Goal: Communication & Community: Answer question/provide support

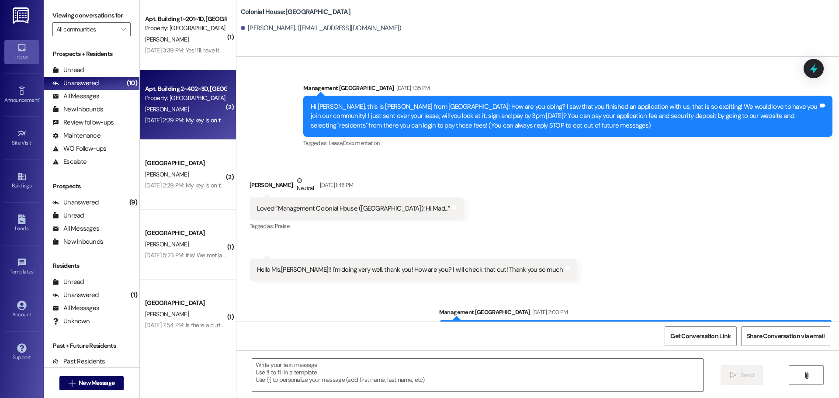
scroll to position [1211, 0]
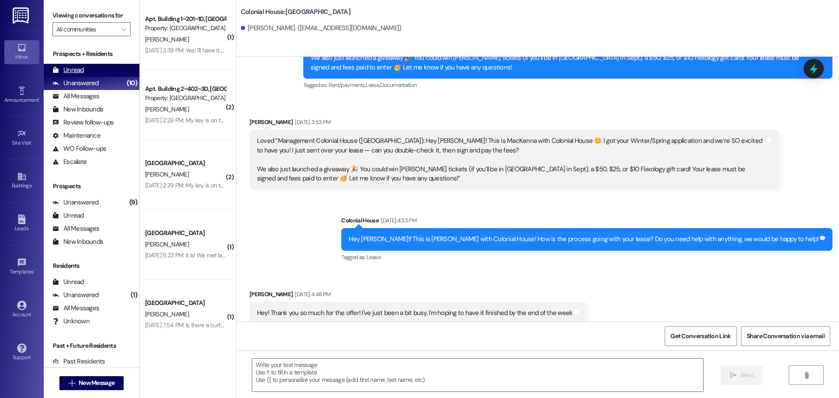
click at [91, 73] on div "Unread (0)" at bounding box center [92, 70] width 96 height 13
drag, startPoint x: 86, startPoint y: 373, endPoint x: 83, endPoint y: 379, distance: 7.6
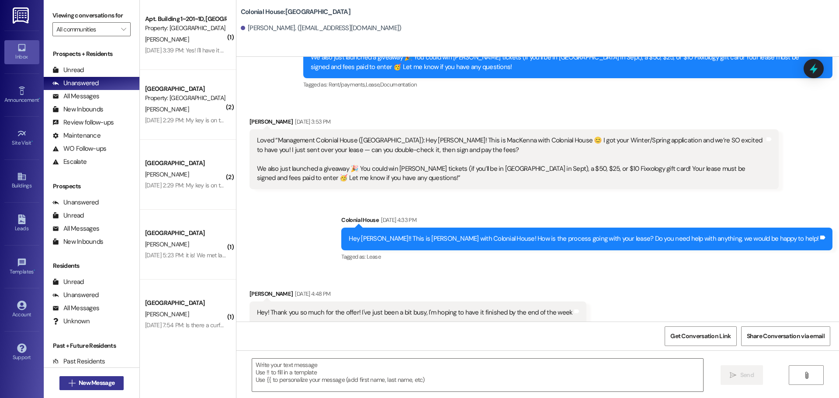
click at [86, 374] on div " New Message" at bounding box center [91, 383] width 65 height 22
click at [83, 379] on span "New Message" at bounding box center [97, 382] width 36 height 9
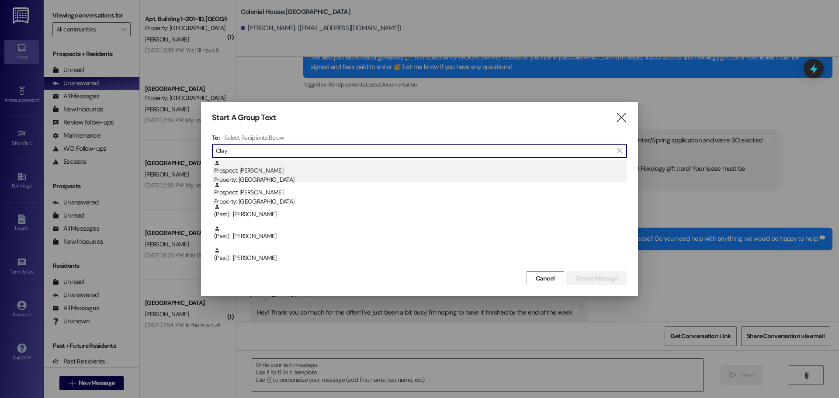
type input "Clay"
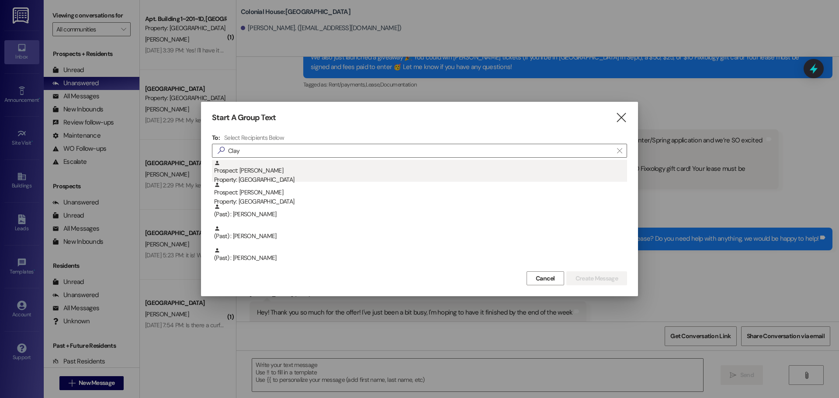
click at [293, 169] on div "Prospect: Clay Landrith Property: Colonial House" at bounding box center [420, 172] width 413 height 25
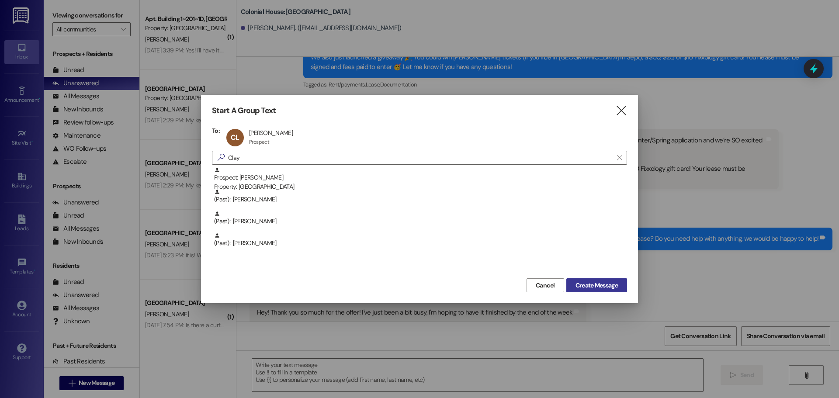
drag, startPoint x: 611, startPoint y: 291, endPoint x: 607, endPoint y: 287, distance: 5.3
click at [608, 288] on button "Create Message" at bounding box center [596, 285] width 61 height 14
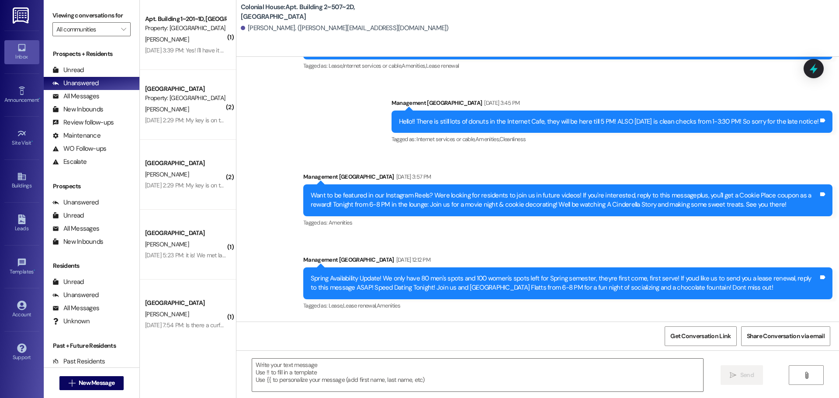
scroll to position [1902, 0]
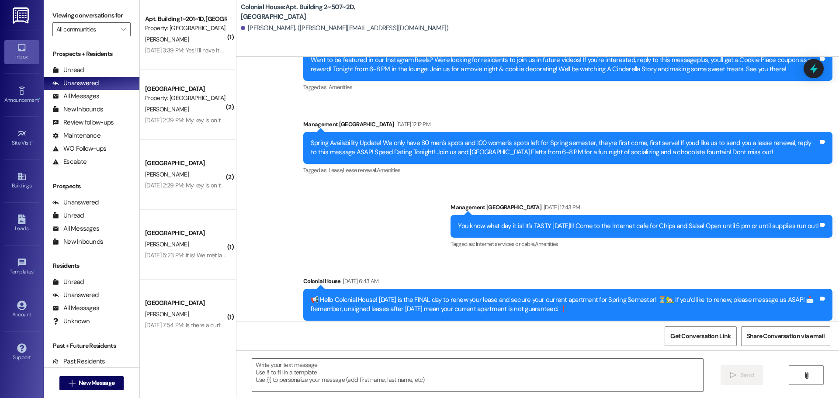
click at [205, 50] on div "Aug 09, 2025 at 3:39 PM: Yes! I'll have it sold this next week! I just couldn't…" at bounding box center [285, 50] width 280 height 8
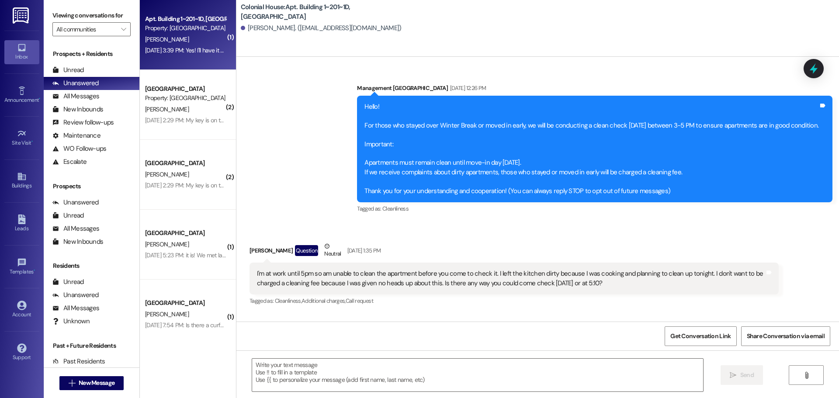
scroll to position [11006, 0]
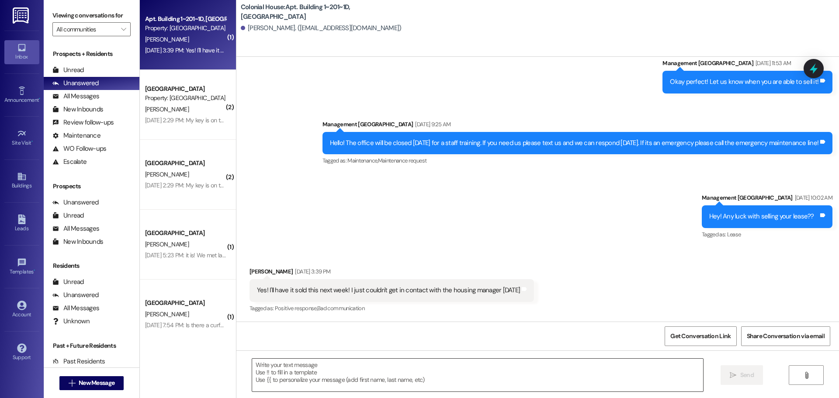
click at [312, 371] on textarea at bounding box center [477, 375] width 451 height 33
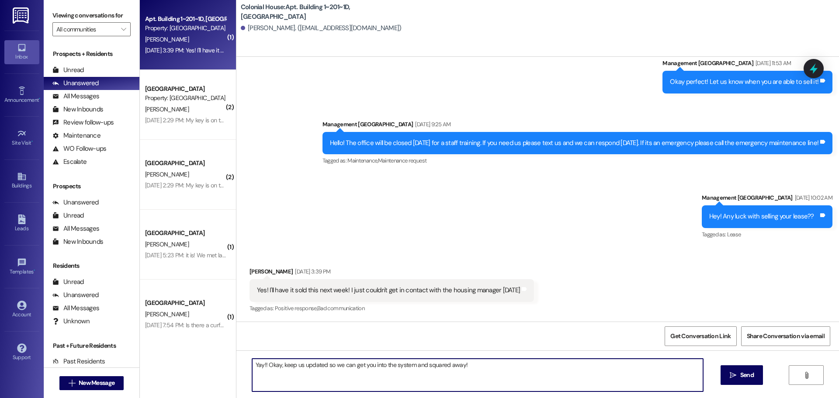
click at [308, 378] on textarea "Yay!! Okay, keep us updated so we can get you into the system and squared away!" at bounding box center [477, 375] width 451 height 33
type textarea "Yay!! Okay, keep us updated so we can get you into the system and squared away!"
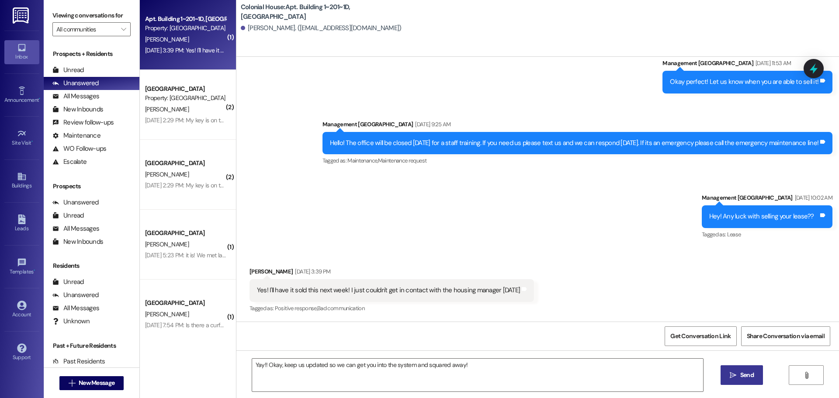
click at [725, 375] on button " Send" at bounding box center [741, 375] width 42 height 20
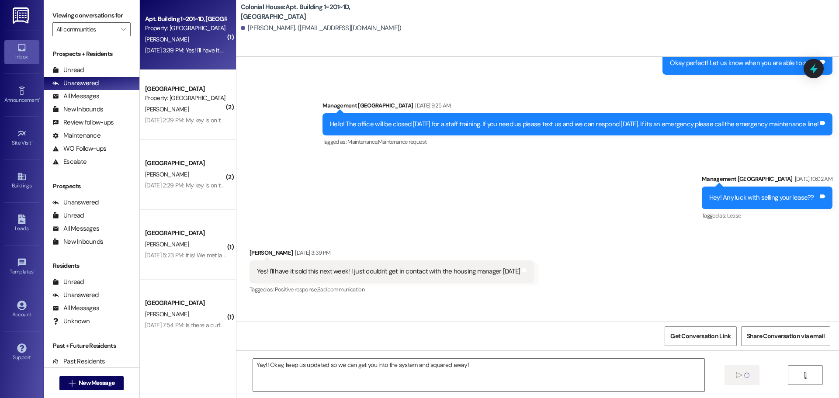
scroll to position [11005, 0]
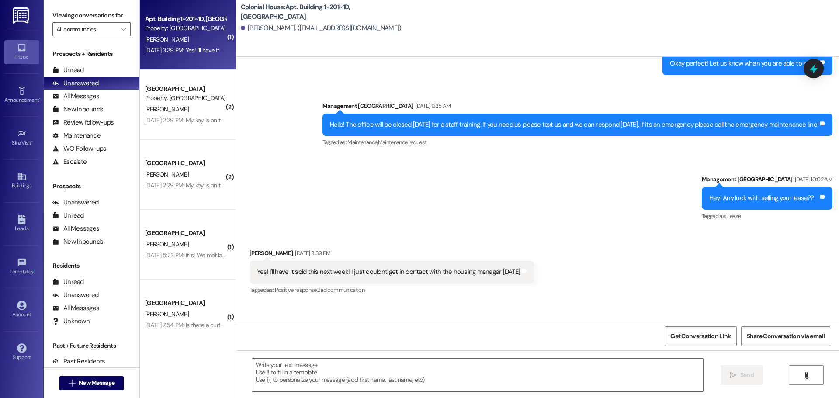
click at [187, 120] on div "Aug 09, 2025 at 2:29 PM: My key is on the mail key to the left of the front doo…" at bounding box center [231, 120] width 172 height 8
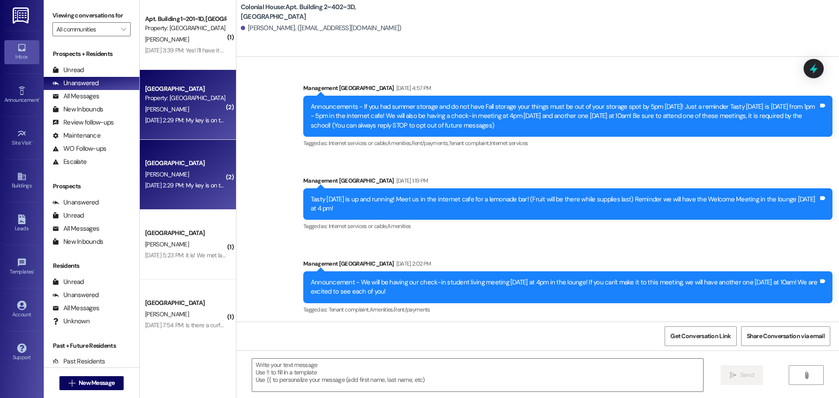
scroll to position [18252, 0]
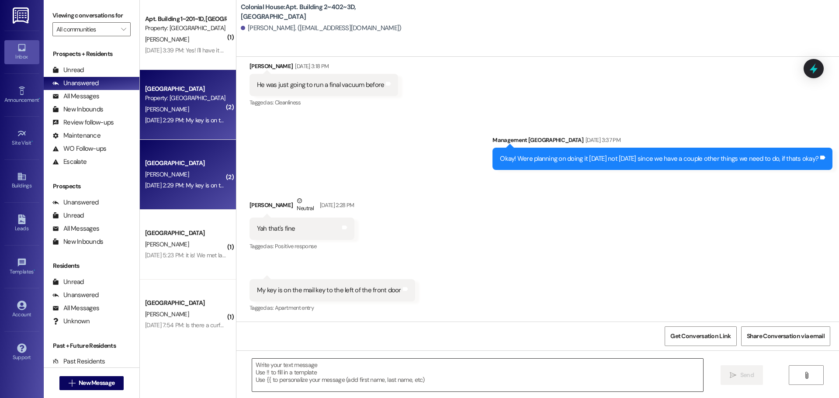
click at [308, 373] on textarea at bounding box center [477, 375] width 451 height 33
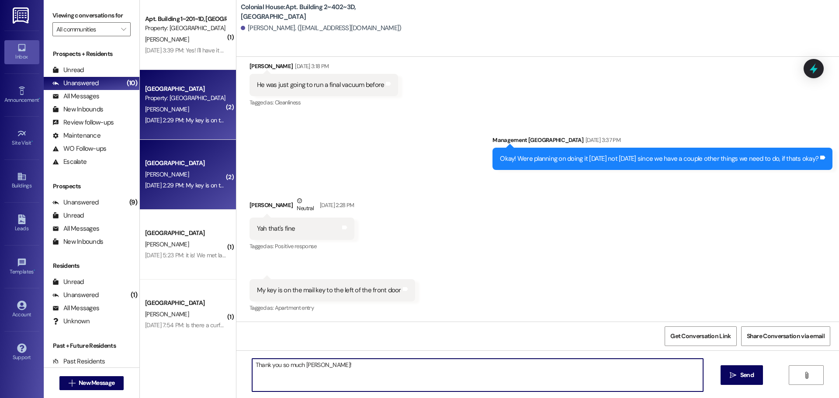
click at [343, 363] on textarea "Thank you so much Logan!" at bounding box center [477, 375] width 451 height 33
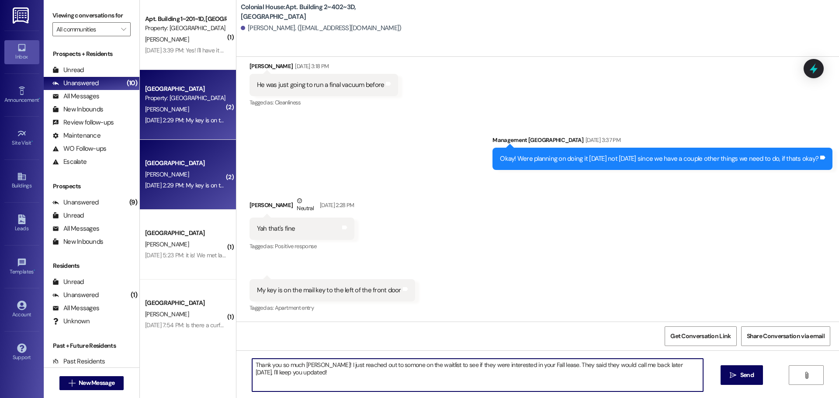
click at [381, 365] on textarea "Thank you so much Logan! I just reached out to somone on the waitlist to see if…" at bounding box center [477, 375] width 451 height 33
click at [410, 375] on textarea "Thank you so much Logan! I just reached out to someone on the waitlist to see i…" at bounding box center [477, 375] width 451 height 33
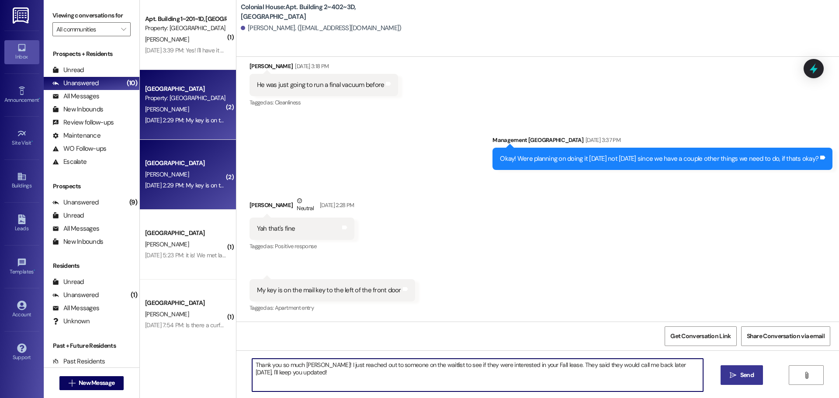
type textarea "Thank you so much Logan! I just reached out to someone on the waitlist to see i…"
click at [757, 371] on button " Send" at bounding box center [741, 375] width 42 height 20
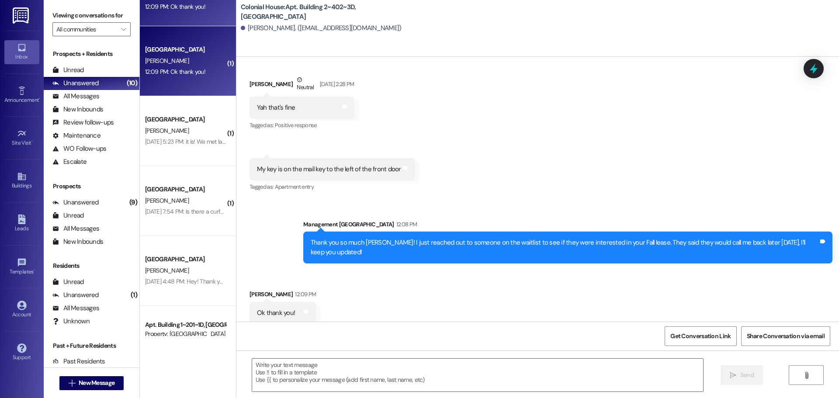
scroll to position [18374, 0]
click at [283, 360] on textarea at bounding box center [477, 375] width 451 height 33
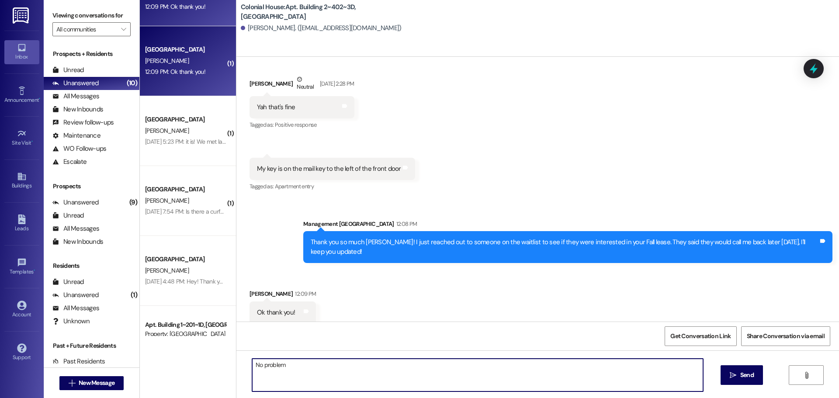
type textarea "No problem!"
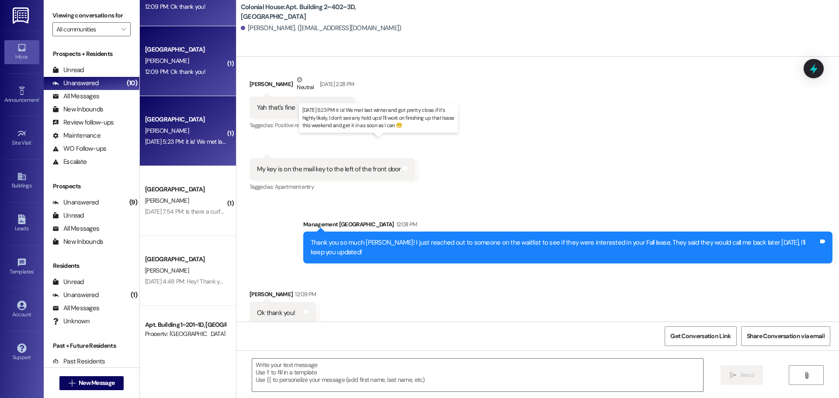
click at [191, 141] on div "Aug 08, 2025 at 5:23 PM: it is! We met last winter and got pretty close. if it'…" at bounding box center [373, 142] width 457 height 8
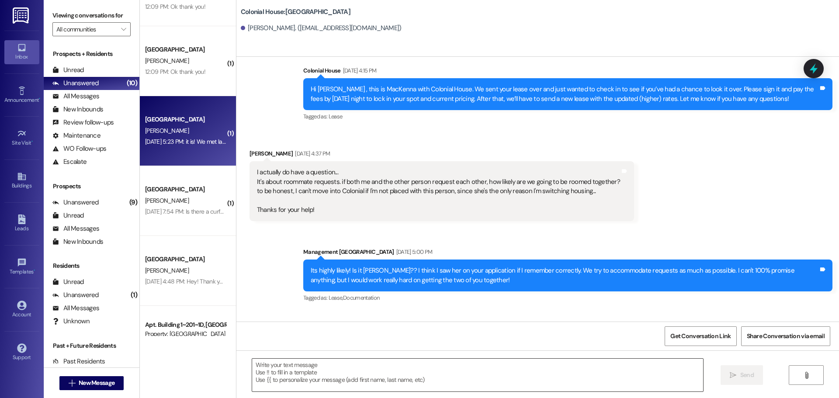
scroll to position [261, 0]
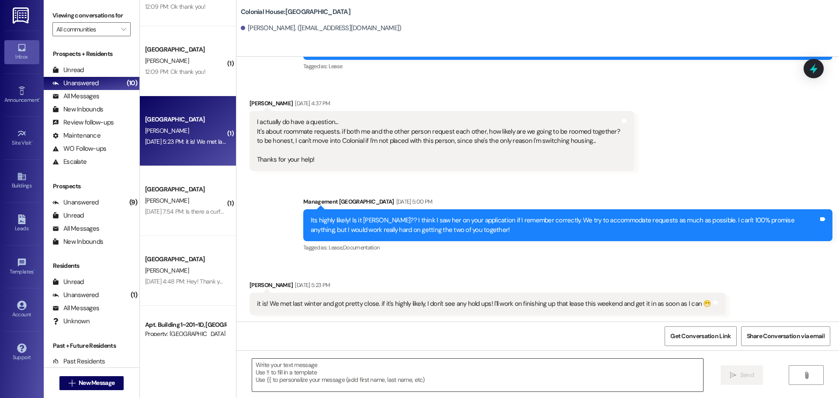
click at [301, 366] on textarea at bounding box center [477, 375] width 451 height 33
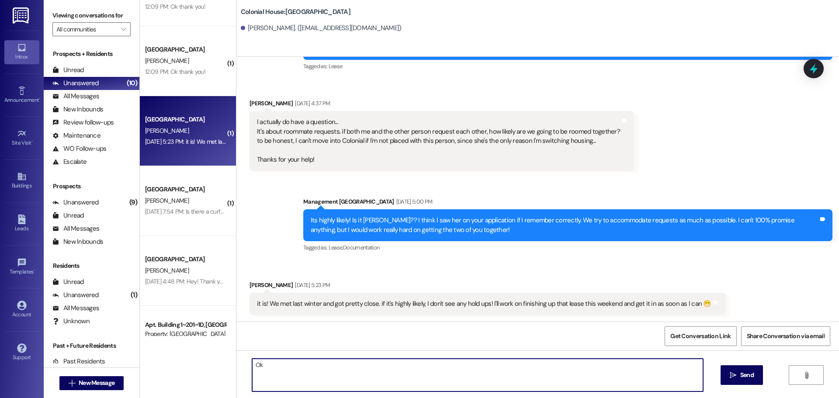
type textarea "O"
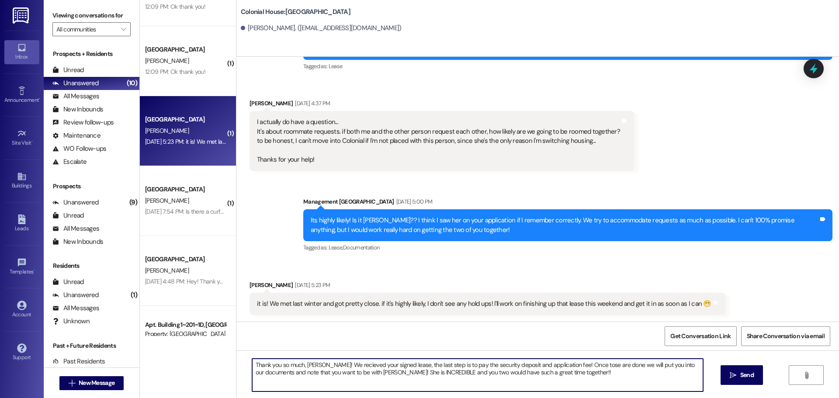
drag, startPoint x: 572, startPoint y: 366, endPoint x: 571, endPoint y: 373, distance: 7.0
click at [571, 373] on textarea "Thank you so much, Alyssa! We recieved your signed lease, the last step is to p…" at bounding box center [477, 375] width 451 height 33
click at [531, 371] on textarea "Thank you so much, Alyssa! We received your signed lease, the last step is to p…" at bounding box center [477, 375] width 451 height 33
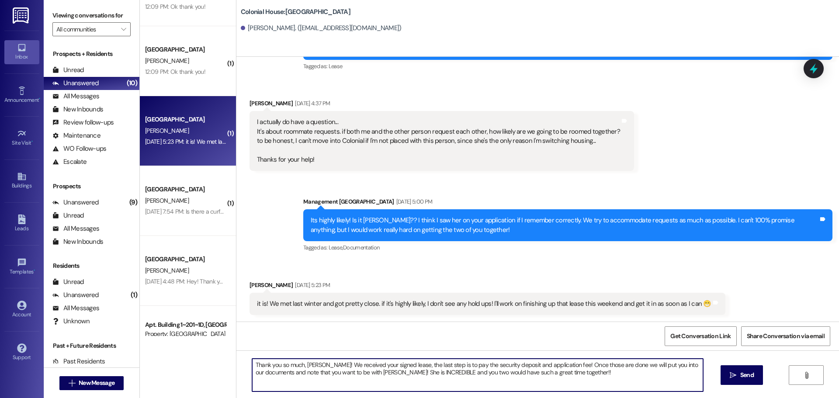
click at [341, 360] on textarea "Thank you so much, Alyssa! We received your signed lease, the last step is to p…" at bounding box center [477, 375] width 451 height 33
click at [586, 371] on textarea "Thank you so much, Alyssa! We received your signed lease, the last step is to p…" at bounding box center [477, 375] width 451 height 33
type textarea "Thank you so much, Alyssa! We received your signed lease, the last step is to p…"
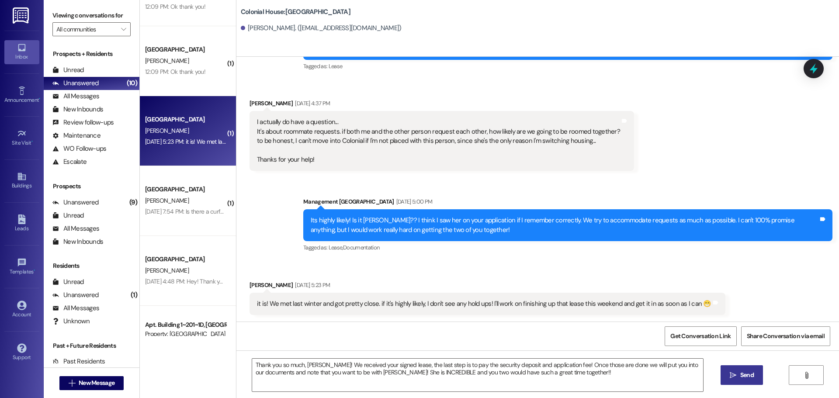
click at [723, 367] on button " Send" at bounding box center [741, 375] width 42 height 20
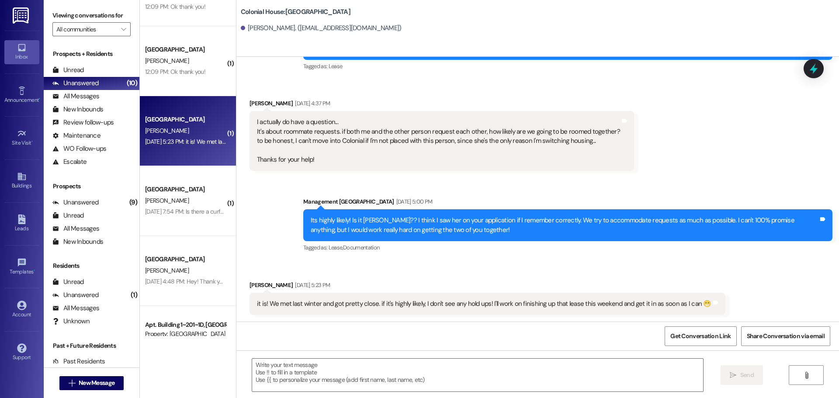
click at [199, 212] on div "Aug 09, 2025 at 7:54 PM: Is there a curfew at nights for getting back to the ap…" at bounding box center [354, 212] width 419 height 8
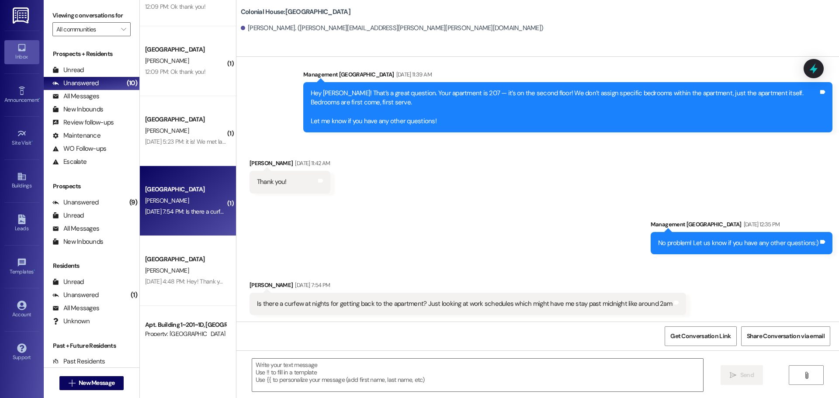
scroll to position [727, 0]
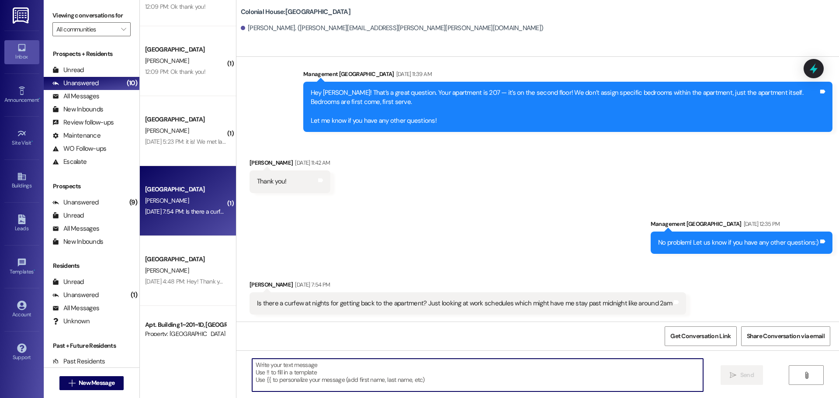
click at [325, 370] on textarea at bounding box center [477, 375] width 451 height 33
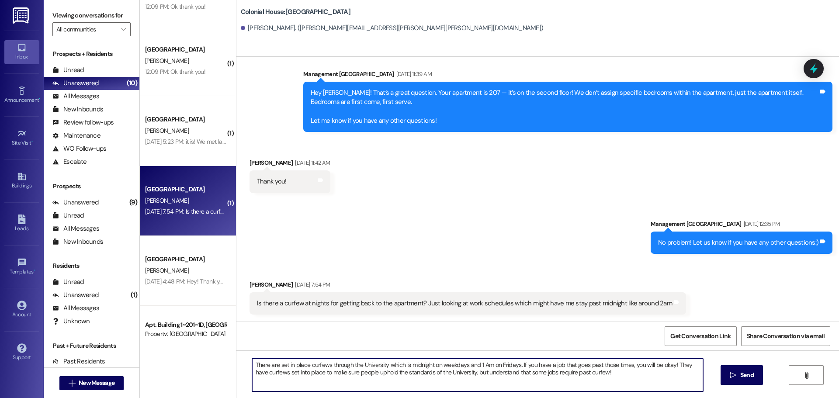
click at [413, 374] on textarea "There are set in place curfews through the University which is midnight on week…" at bounding box center [477, 375] width 451 height 33
click at [344, 372] on textarea "There are set in place curfews through the University which is midnight on week…" at bounding box center [477, 375] width 451 height 33
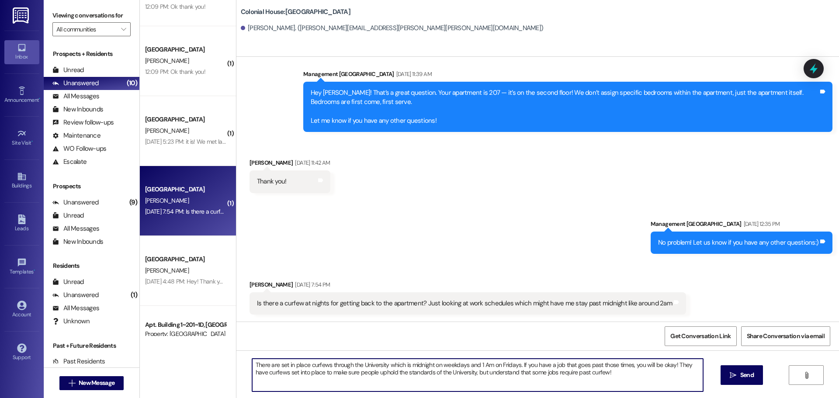
click at [344, 372] on textarea "There are set in place curfews through the University which is midnight on week…" at bounding box center [477, 375] width 451 height 33
paste textarea "BYU–Idaho has set curfews of midnight on weekdays and 1:00 AM on Fridays to hel…"
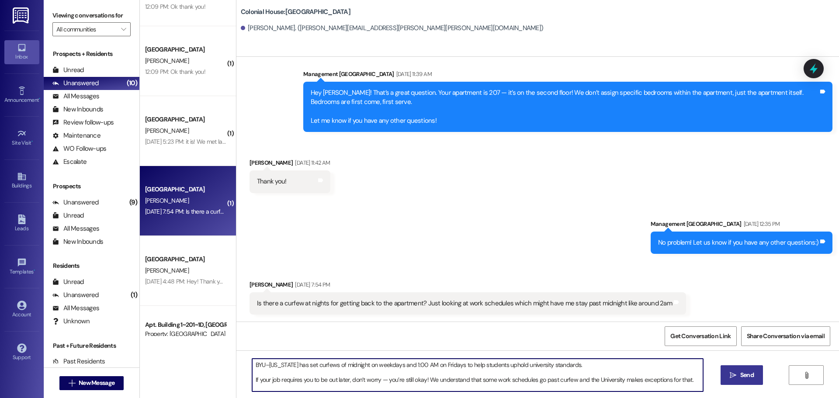
type textarea "BYU–Idaho has set curfews of midnight on weekdays and 1:00 AM on Fridays to hel…"
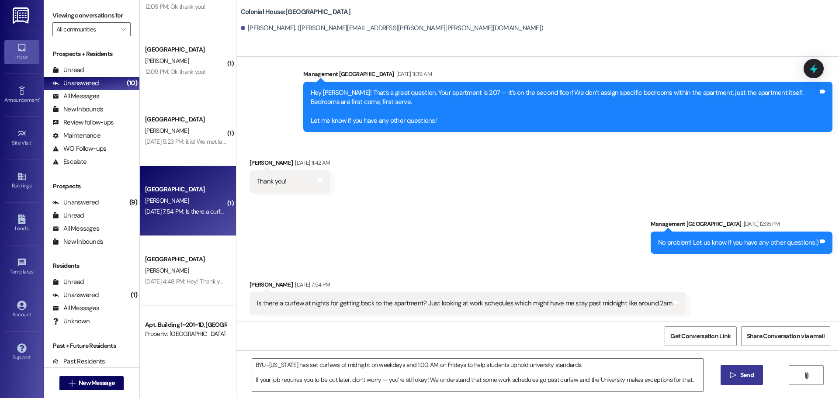
click at [730, 374] on icon "" at bounding box center [733, 375] width 7 height 7
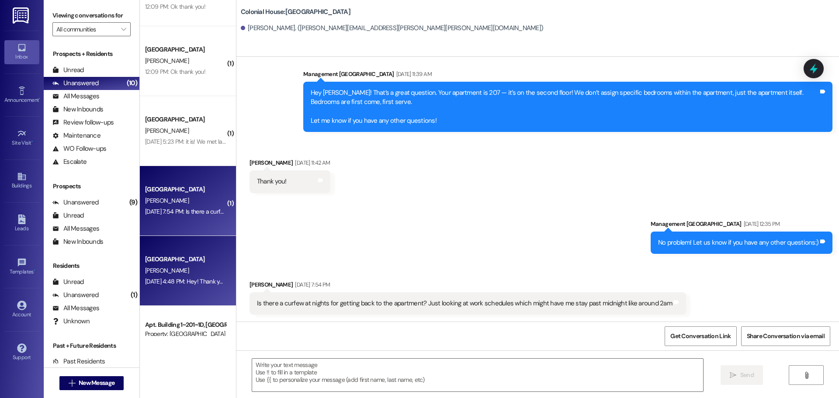
scroll to position [726, 0]
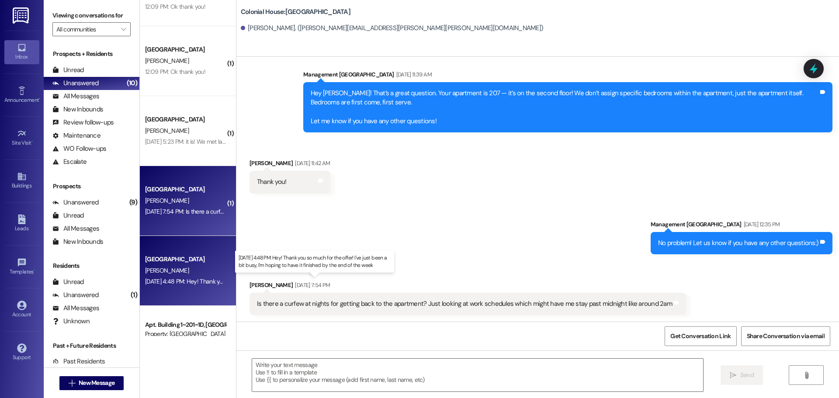
click at [188, 280] on div "Aug 08, 2025 at 4:48 PM: Hey! Thank you so much for the offer! I've just been a…" at bounding box center [310, 281] width 331 height 8
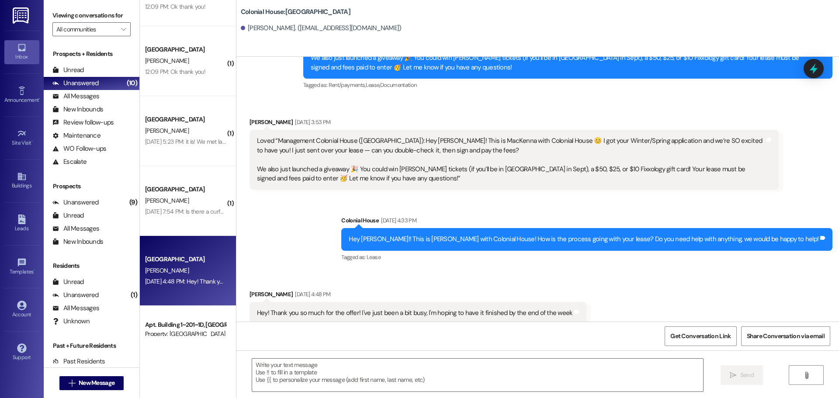
scroll to position [1211, 0]
click at [360, 371] on textarea at bounding box center [477, 375] width 451 height 33
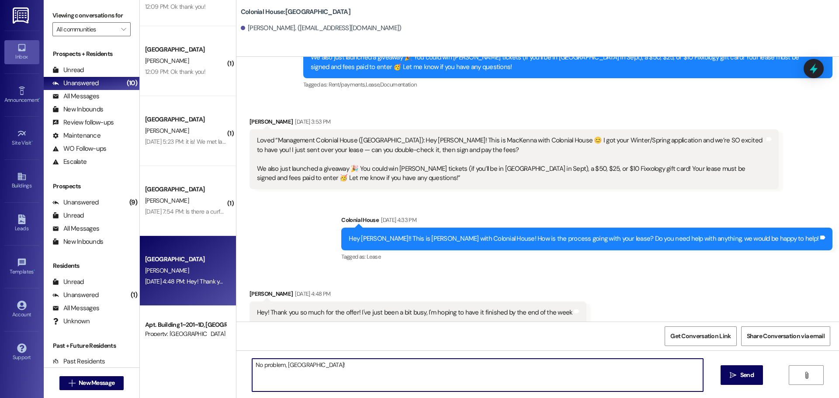
click at [343, 376] on textarea "No problem, Madison!" at bounding box center [477, 375] width 451 height 33
click at [342, 376] on textarea "No problem, [GEOGRAPHIC_DATA]! Do you have a chance to hop on [DATE] and look a…" at bounding box center [477, 375] width 451 height 33
type textarea "No problem, [GEOGRAPHIC_DATA]! Do you have a chance to hop on [DATE] and look a…"
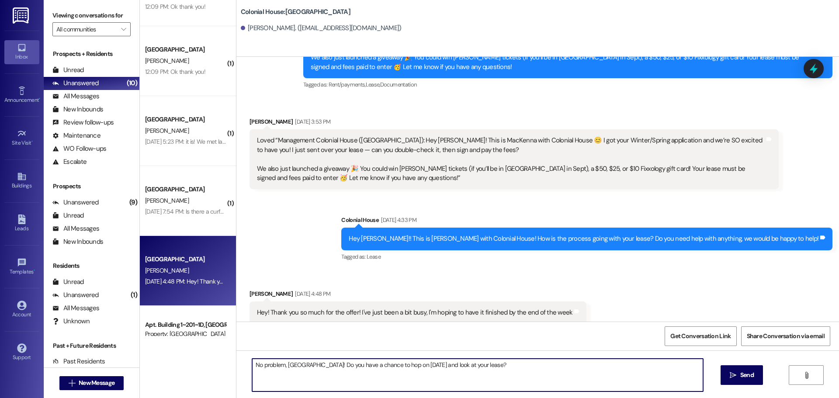
drag, startPoint x: 751, startPoint y: 382, endPoint x: 707, endPoint y: 368, distance: 46.3
click at [747, 381] on button " Send" at bounding box center [741, 375] width 42 height 20
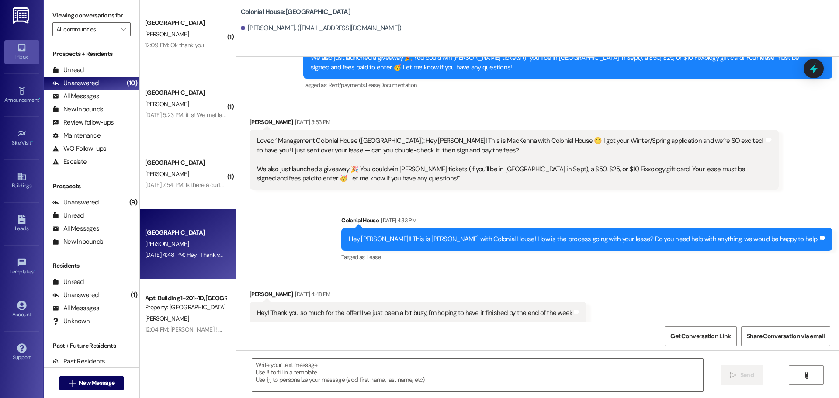
scroll to position [175, 0]
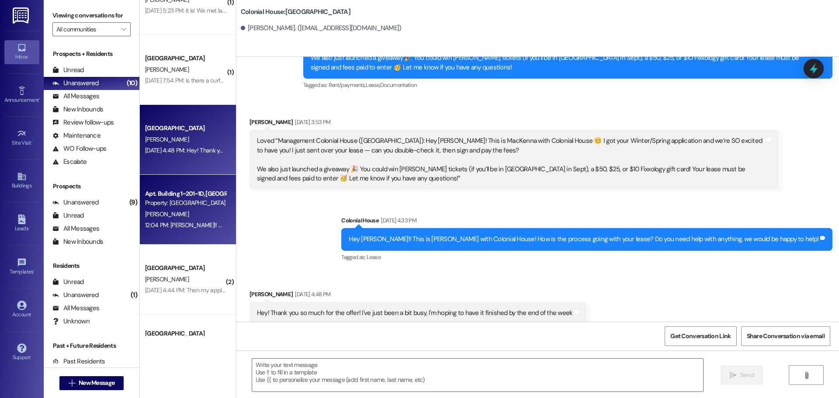
click at [176, 223] on div "12:04 PM: Yay!! Okay, keep us updated so we can get you into the system and squ…" at bounding box center [281, 225] width 272 height 8
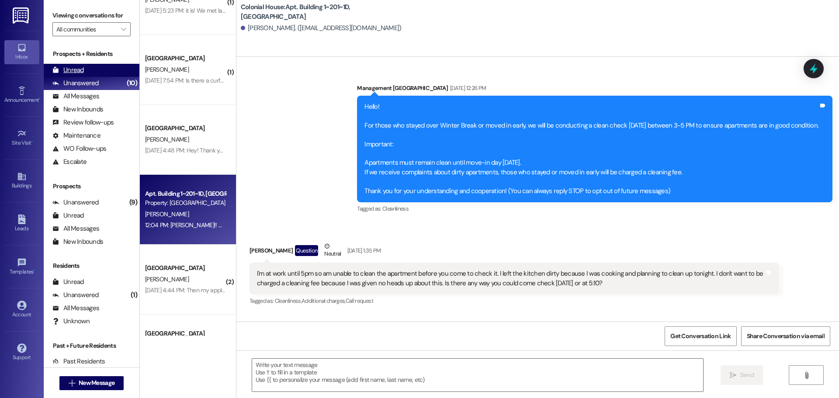
click at [88, 67] on div "Unread (0)" at bounding box center [92, 70] width 96 height 13
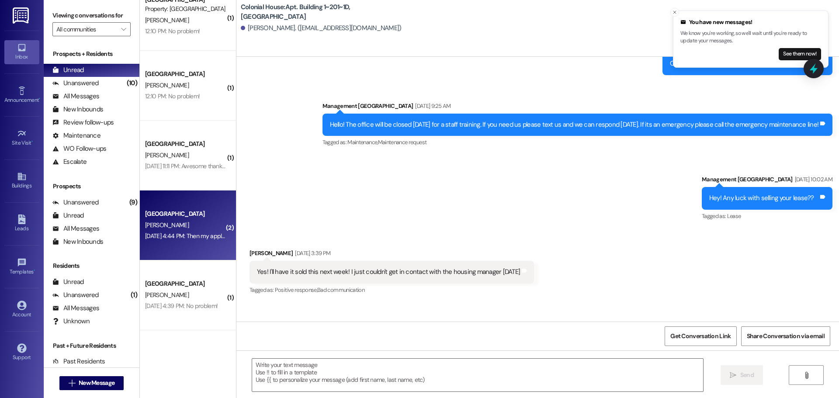
scroll to position [0, 0]
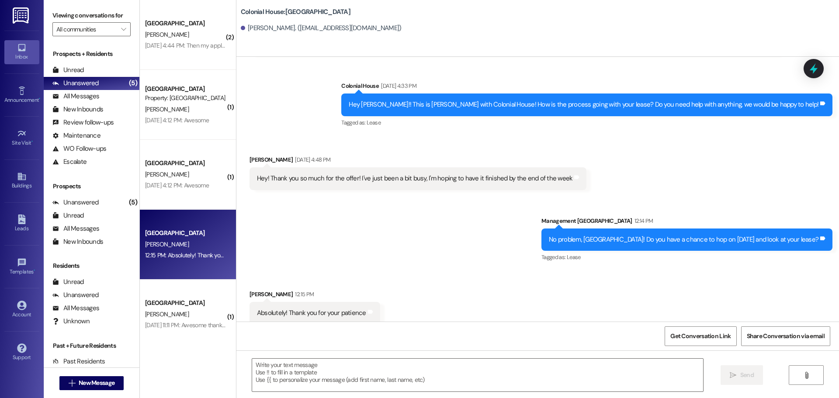
scroll to position [1346, 0]
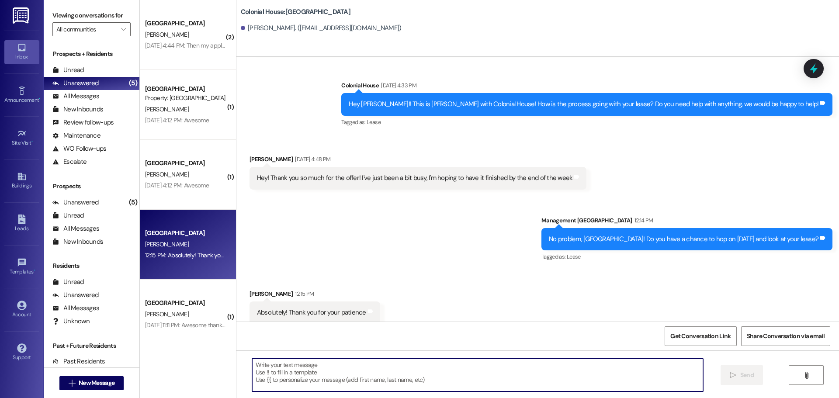
click at [293, 384] on textarea at bounding box center [477, 375] width 451 height 33
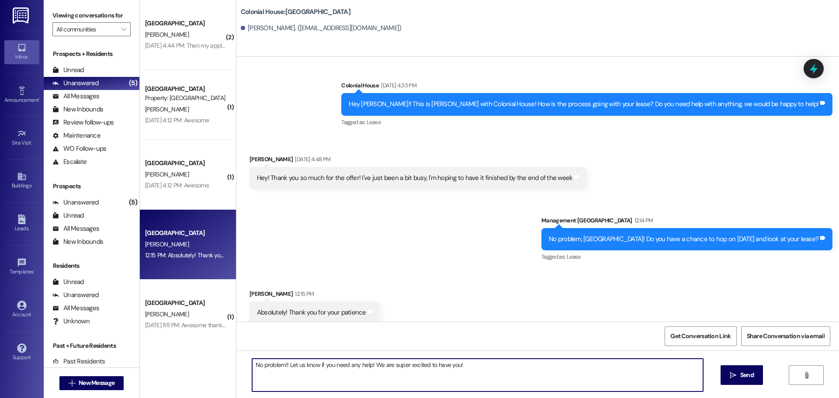
type textarea "No problem!! Let us know if you need any help! We are super excited to have you…"
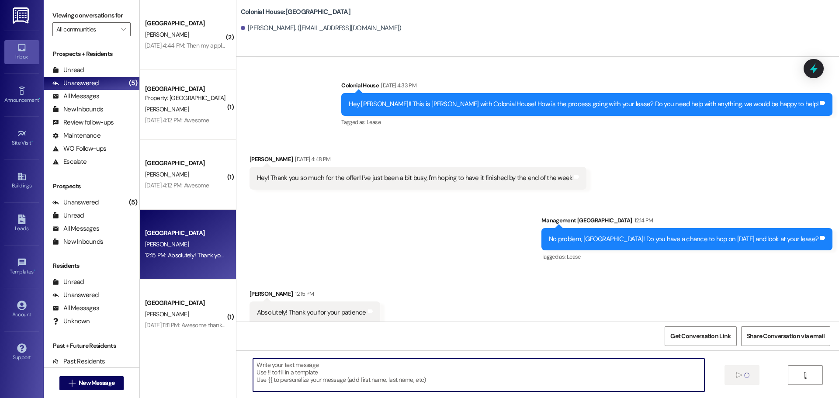
scroll to position [1345, 0]
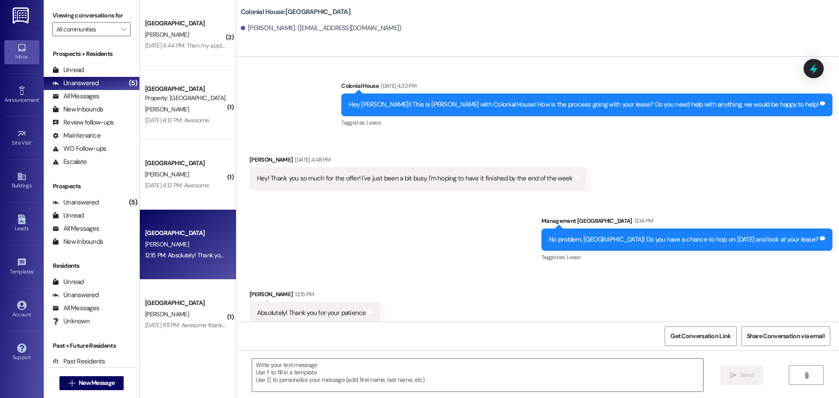
click at [196, 118] on div "Aug 08, 2025 at 4:12 PM: Awesome Aug 08, 2025 at 4:12 PM: Awesome" at bounding box center [177, 120] width 64 height 8
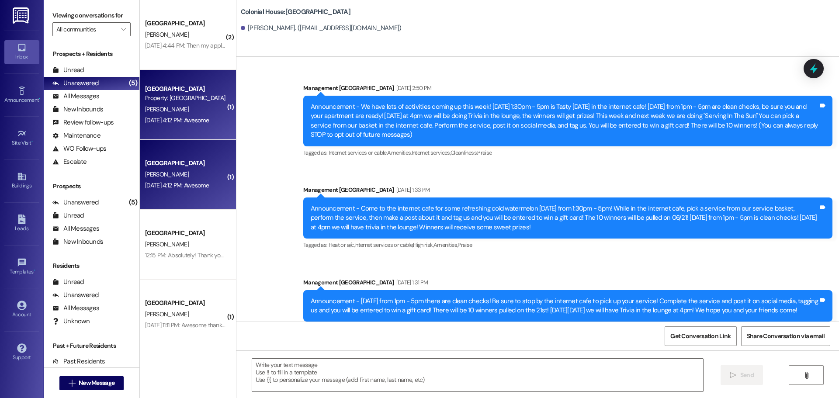
scroll to position [18126, 0]
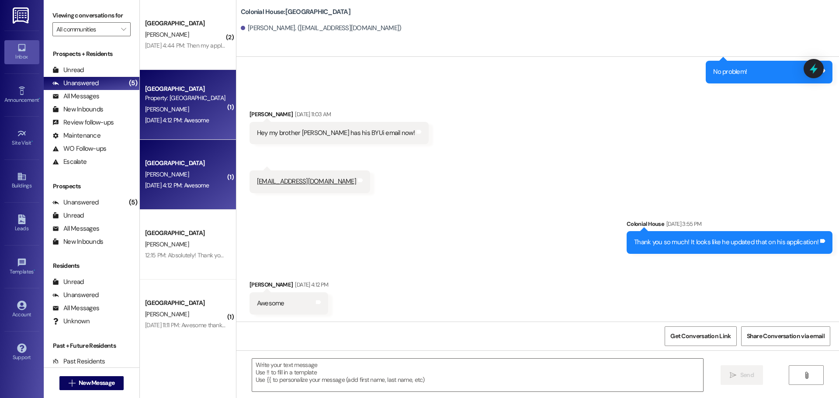
click at [310, 349] on div "Get Conversation Link Share Conversation via email" at bounding box center [537, 336] width 602 height 29
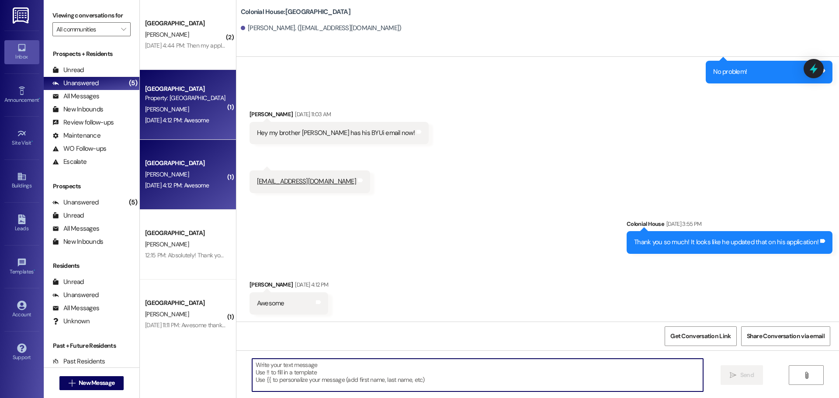
click at [304, 360] on textarea at bounding box center [477, 375] width 451 height 33
type textarea "."
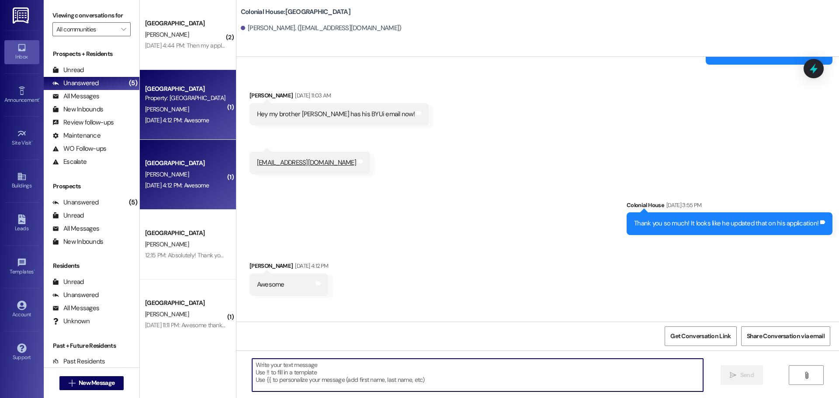
scroll to position [18126, 0]
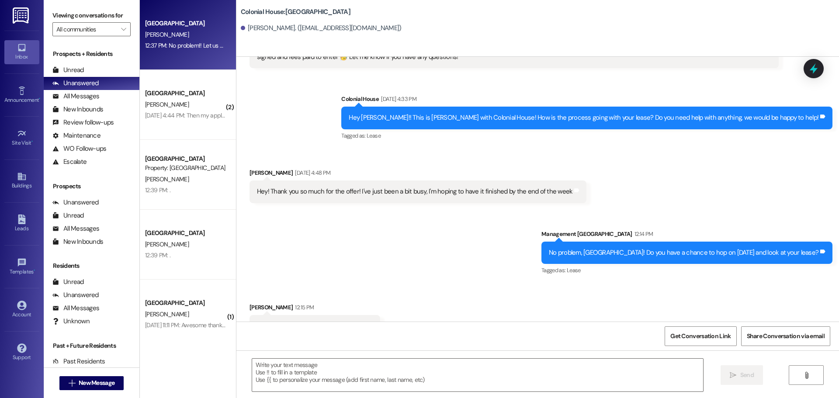
scroll to position [1345, 0]
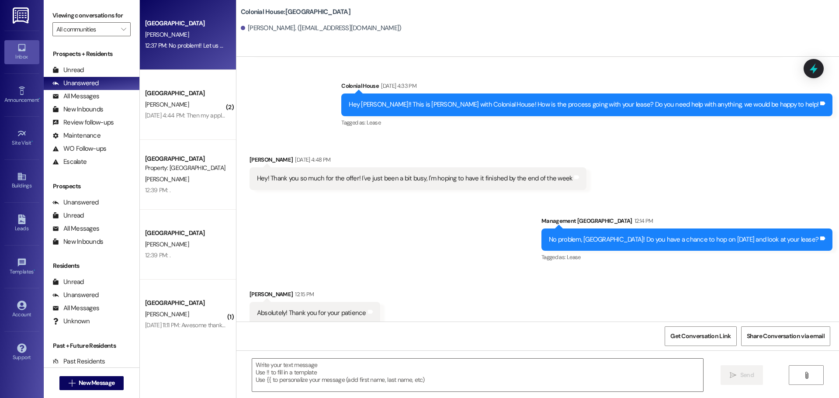
click at [168, 112] on div "[DATE] 4:44 PM: Then my application will go through to the school and I will le…" at bounding box center [260, 115] width 230 height 8
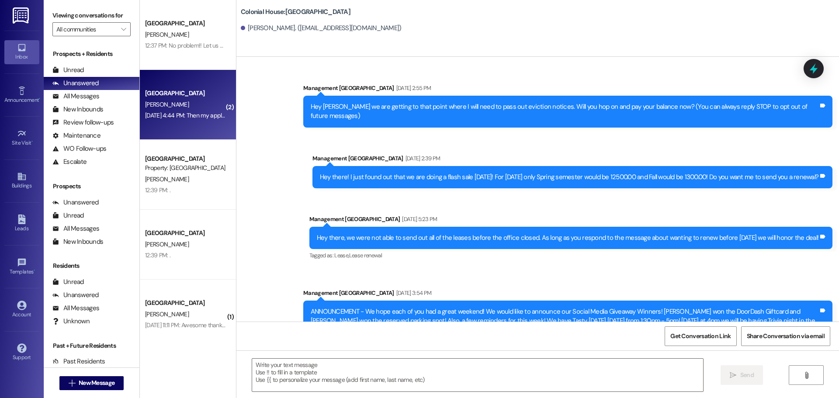
scroll to position [13005, 0]
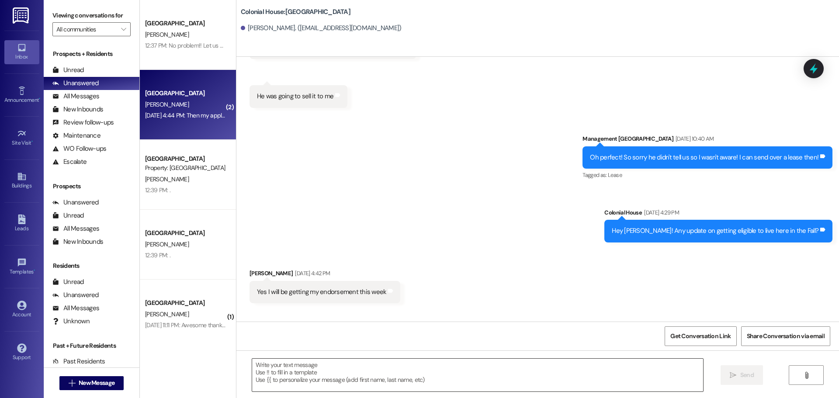
click at [377, 370] on textarea at bounding box center [477, 375] width 451 height 33
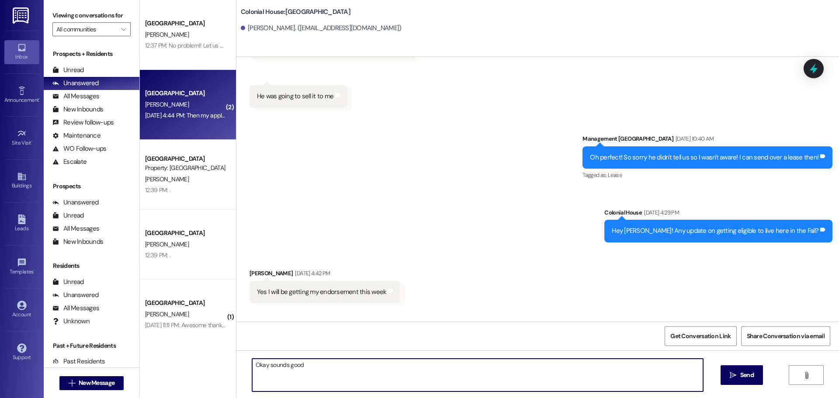
type textarea "Okay sounds good!"
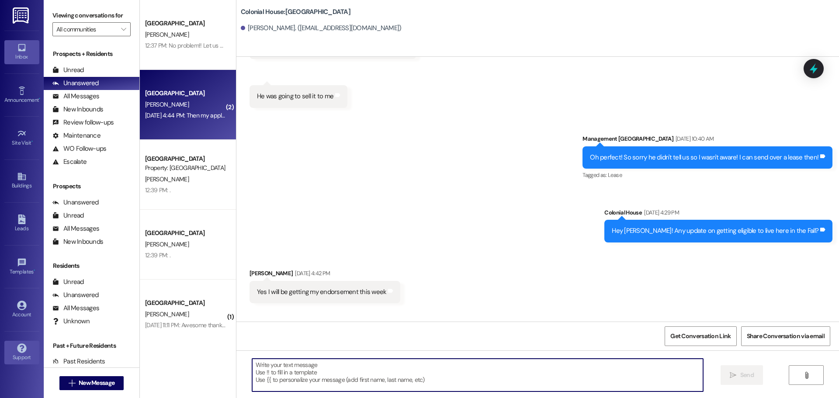
scroll to position [13004, 0]
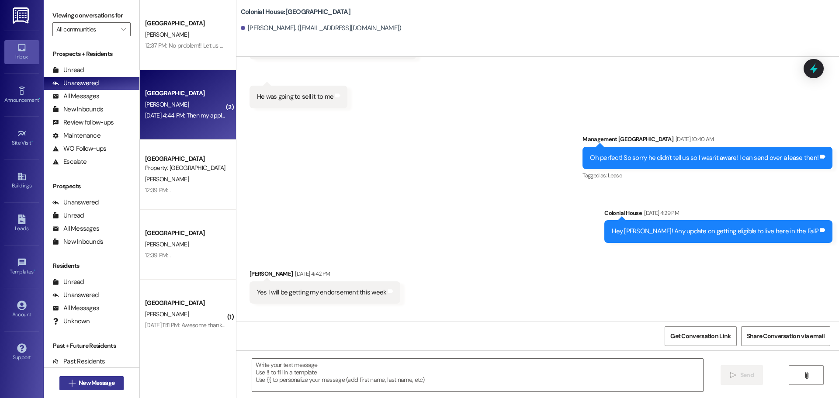
click at [95, 382] on span "New Message" at bounding box center [97, 382] width 36 height 9
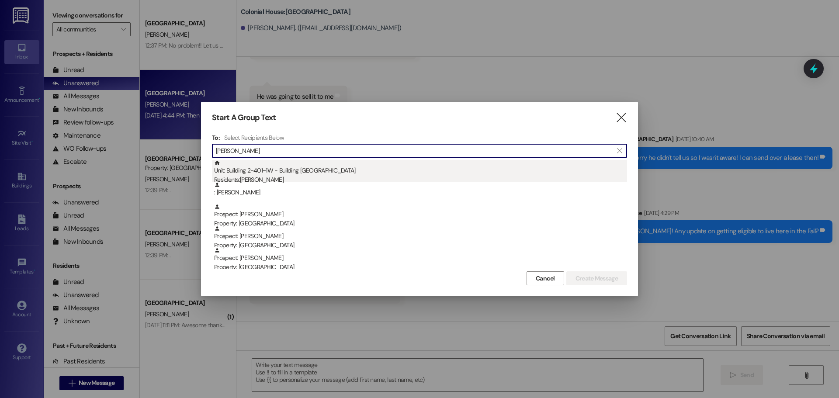
type input "robert"
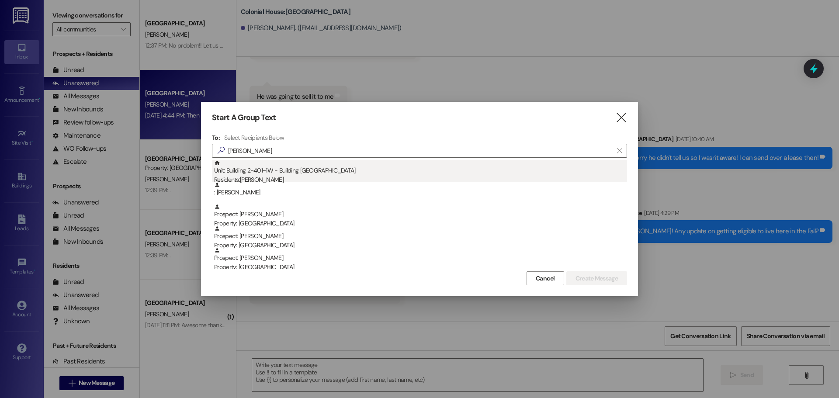
click at [321, 177] on div "Residents: Robert Timm" at bounding box center [420, 179] width 413 height 9
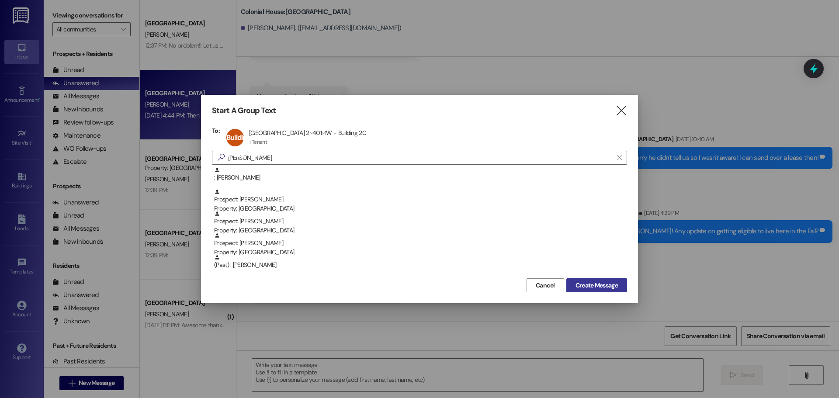
click at [591, 287] on span "Create Message" at bounding box center [596, 285] width 42 height 9
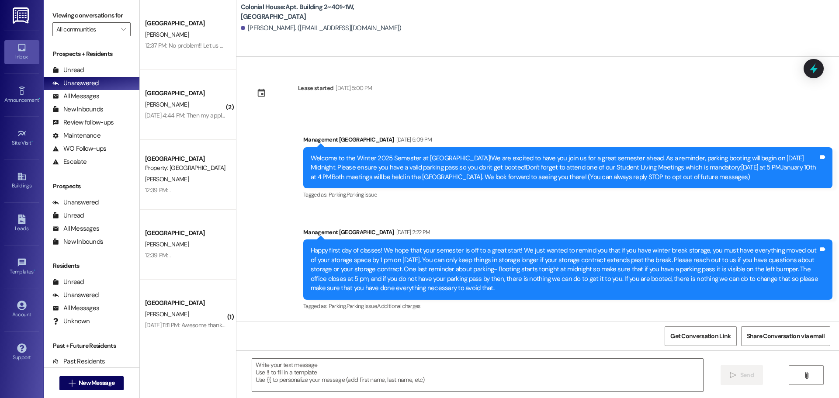
click at [317, 369] on textarea at bounding box center [477, 375] width 451 height 33
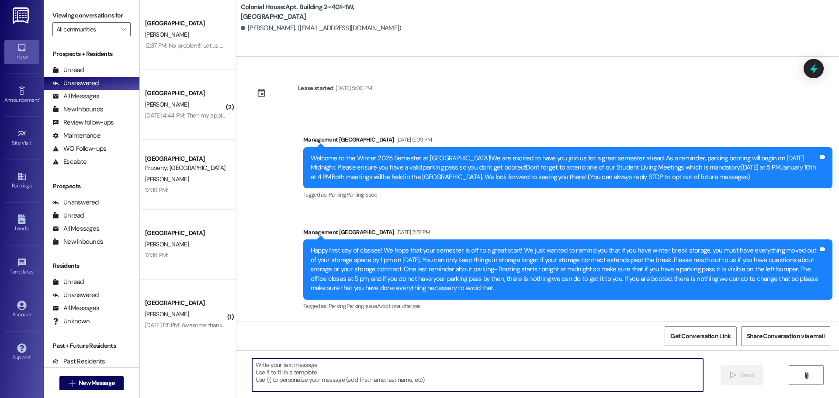
scroll to position [10572, 0]
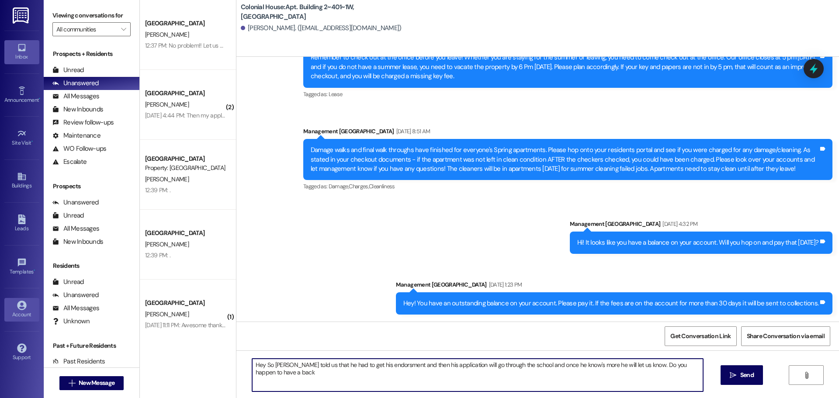
type textarea "Hey So Dylan told us that he had to get his endorsment and then his application…"
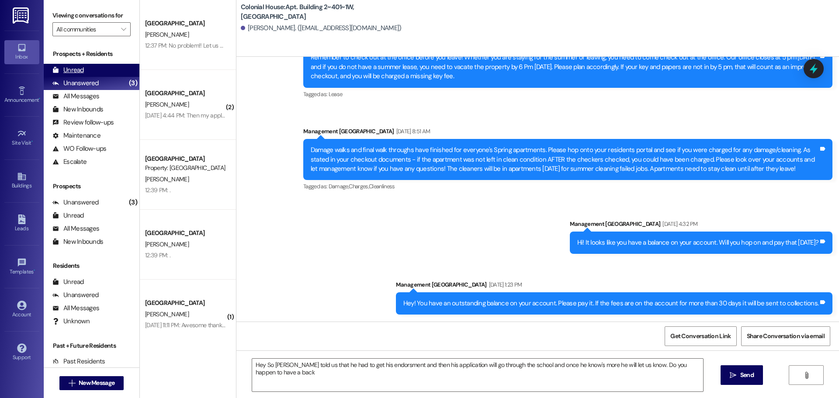
click at [87, 64] on div "Unread (0)" at bounding box center [92, 70] width 96 height 13
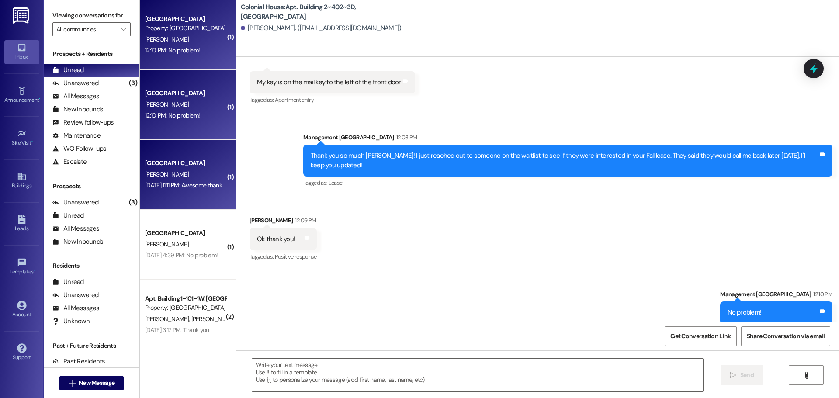
scroll to position [14, 0]
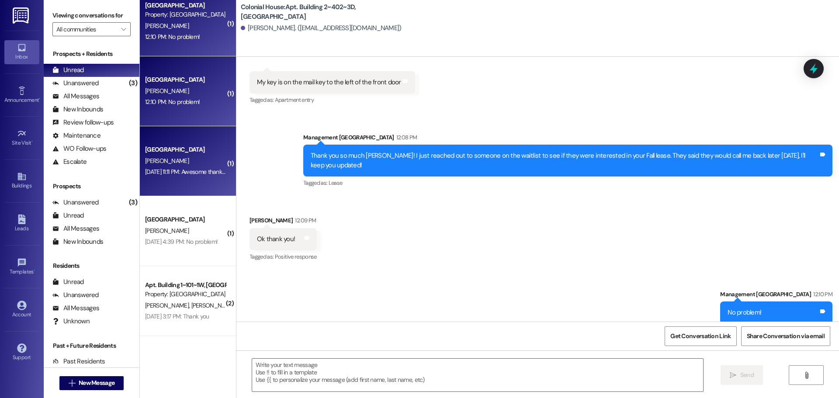
click at [194, 166] on div "K. Lindsay" at bounding box center [185, 161] width 83 height 11
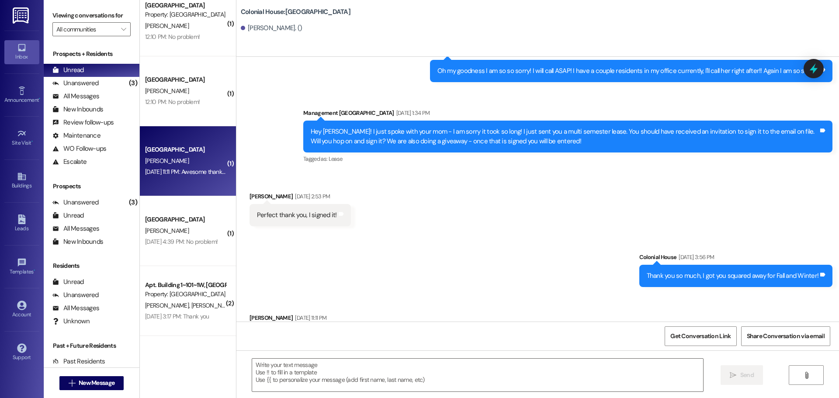
scroll to position [3604, 0]
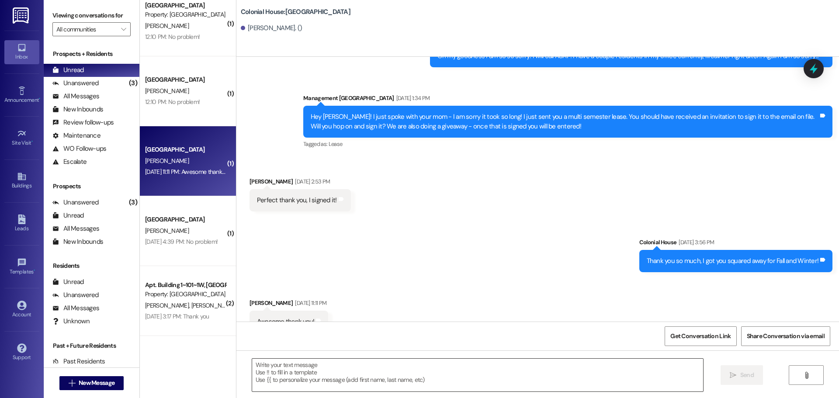
click at [336, 374] on textarea at bounding box center [477, 375] width 451 height 33
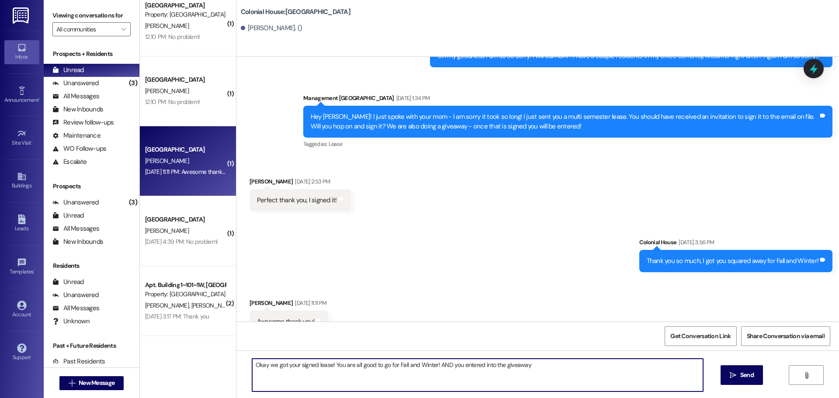
type textarea "Okay we got your signed lease! You are all good to go for Fall and Winter! AND …"
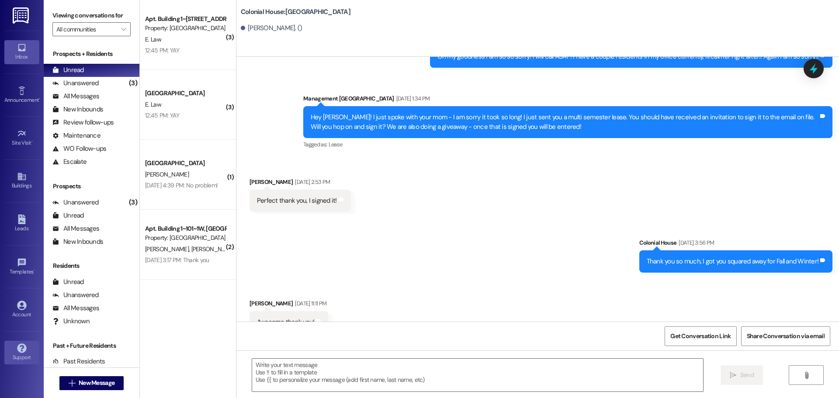
scroll to position [0, 0]
drag, startPoint x: 726, startPoint y: 47, endPoint x: 720, endPoint y: 26, distance: 22.0
click at [726, 47] on div "Colonial House: Colonial House Prospect Katharine Lindsay. ()" at bounding box center [537, 28] width 602 height 57
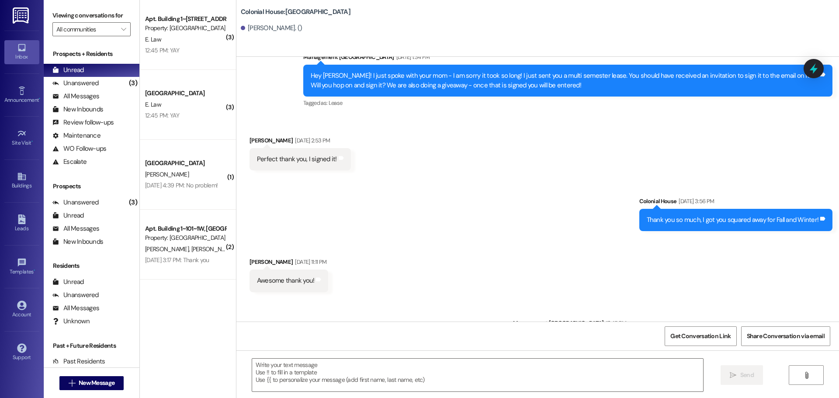
scroll to position [3665, 0]
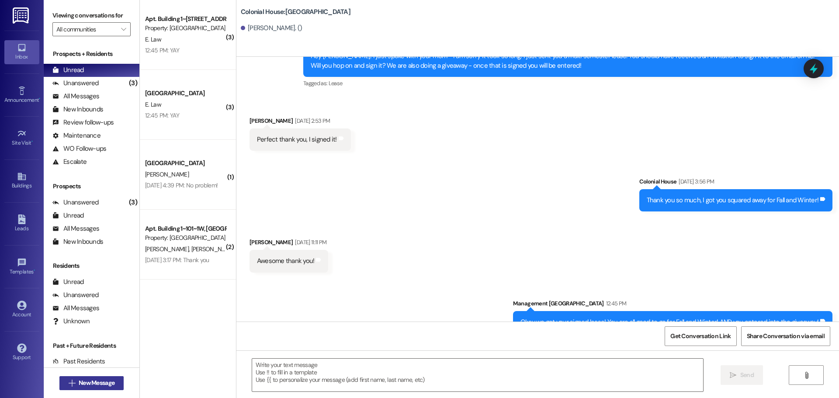
drag, startPoint x: 83, startPoint y: 371, endPoint x: 86, endPoint y: 380, distance: 10.2
click at [86, 380] on div " New Message" at bounding box center [92, 382] width 96 height 31
click at [86, 380] on span "New Message" at bounding box center [97, 382] width 36 height 9
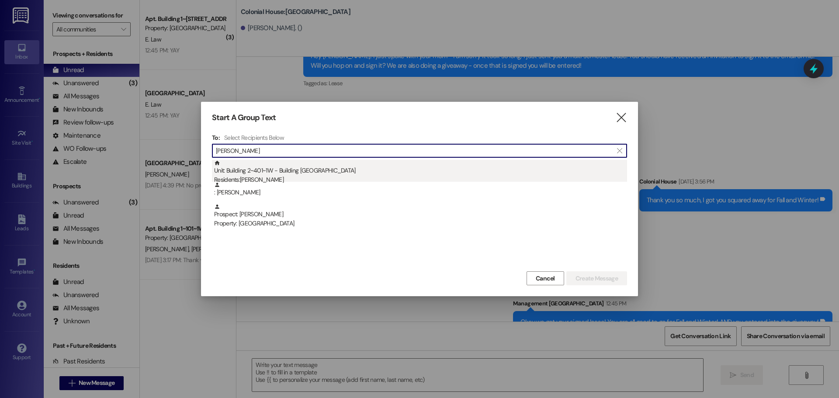
type input "robert timm"
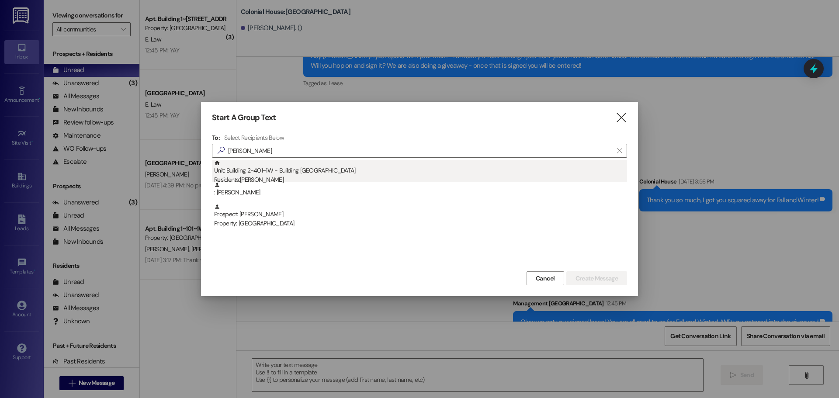
click at [435, 169] on div "Unit: Building 2~401~1W - Building 2 Colonial House Residents: Robert Timm" at bounding box center [420, 172] width 413 height 25
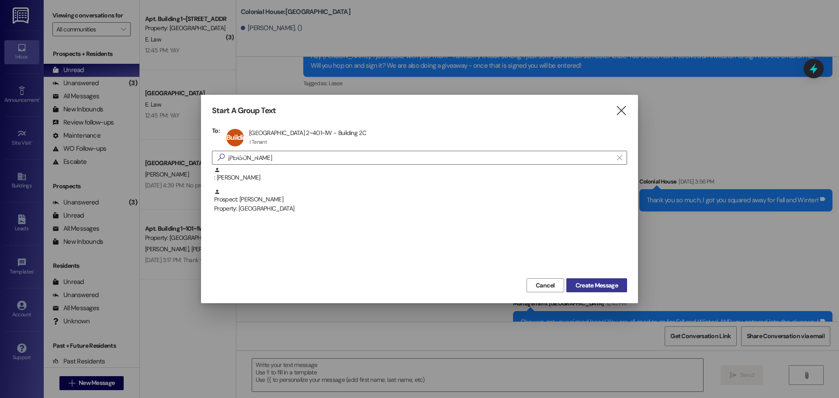
click at [613, 290] on span "Create Message" at bounding box center [596, 285] width 42 height 9
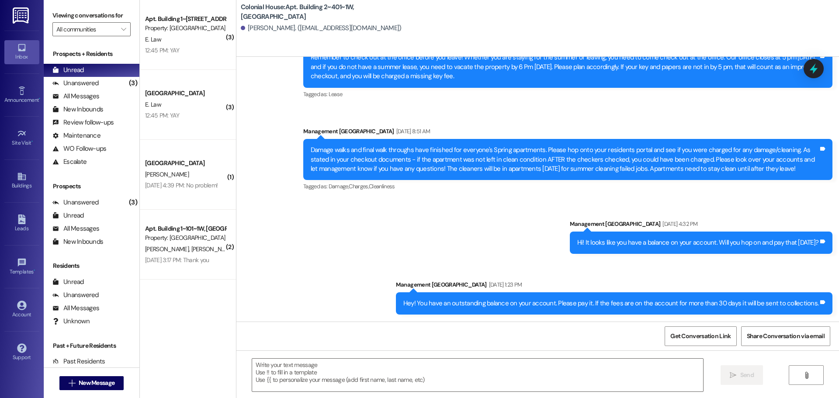
scroll to position [10572, 0]
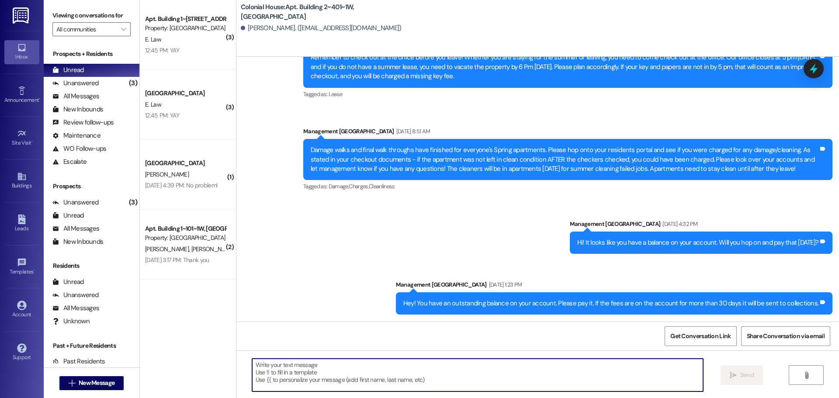
click at [366, 368] on textarea at bounding box center [477, 375] width 451 height 33
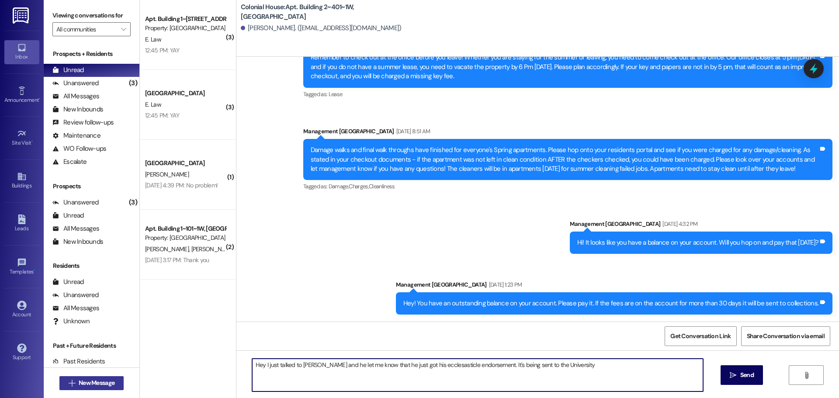
type textarea "Hey I just talked to Dylan and he let me know that he just got his ecclesasticl…"
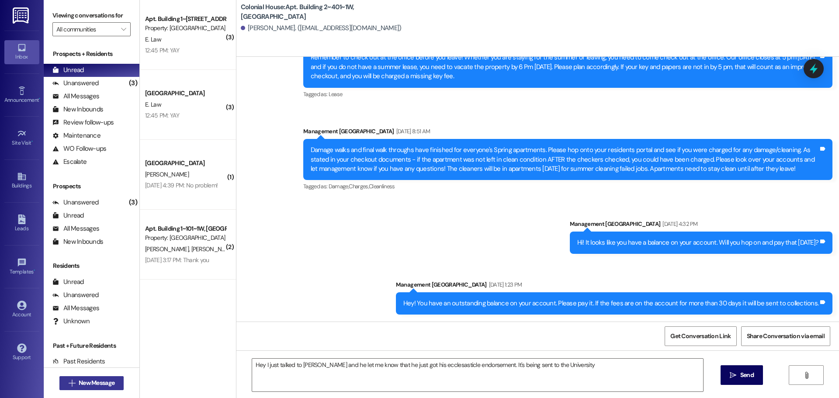
click at [102, 385] on span "New Message" at bounding box center [97, 382] width 36 height 9
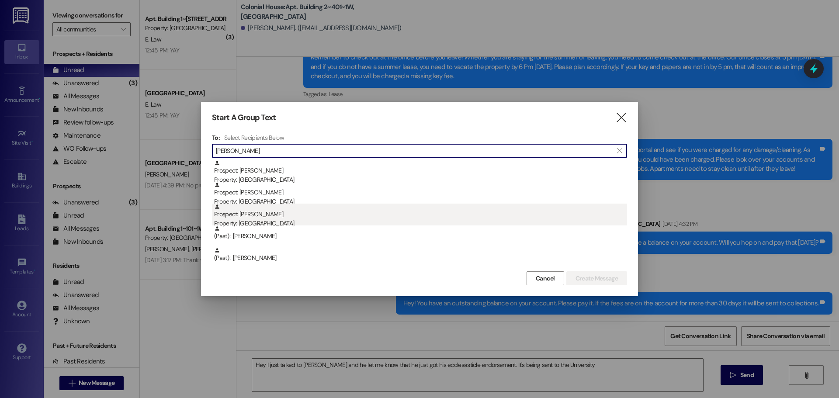
type input "dylan"
click at [263, 221] on div "Property: [GEOGRAPHIC_DATA]" at bounding box center [420, 223] width 413 height 9
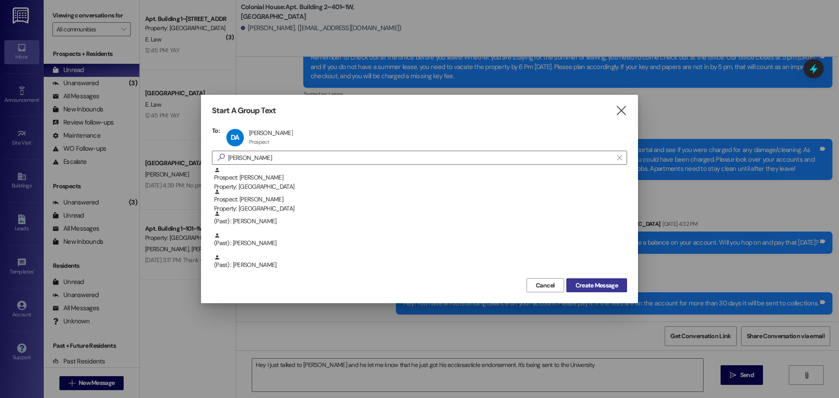
click at [608, 285] on span "Create Message" at bounding box center [596, 285] width 42 height 9
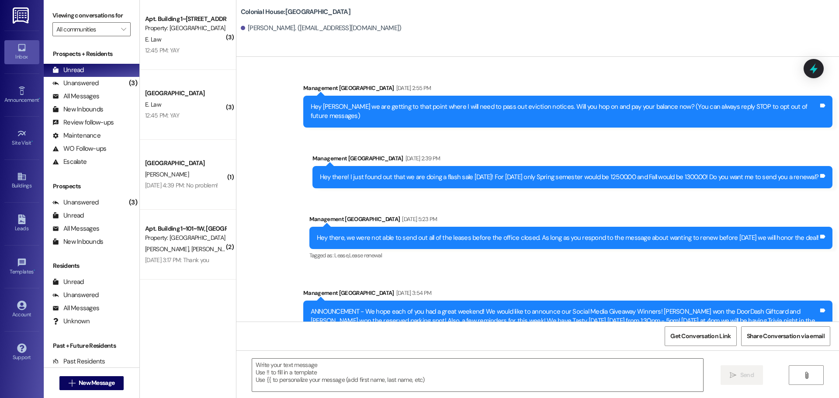
scroll to position [13066, 0]
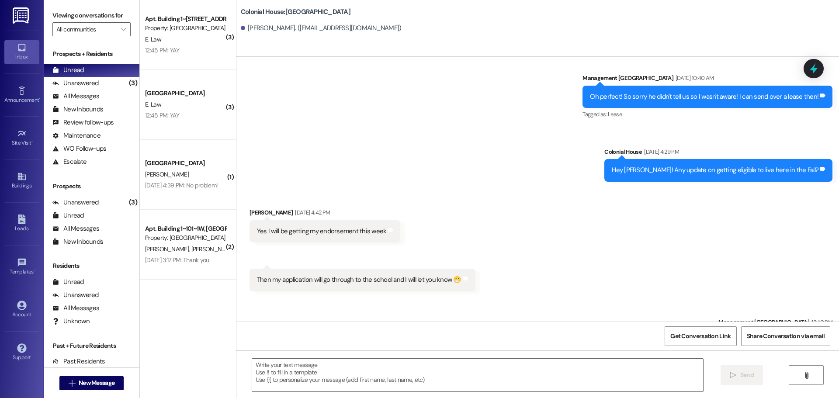
click at [426, 275] on div "Then my application will go through to the school and I will let you know 😁" at bounding box center [359, 279] width 204 height 9
drag, startPoint x: 318, startPoint y: 242, endPoint x: 246, endPoint y: 243, distance: 73.0
click at [249, 269] on div "Then my application will go through to the school and I will let you know 😁 Tag…" at bounding box center [362, 280] width 226 height 22
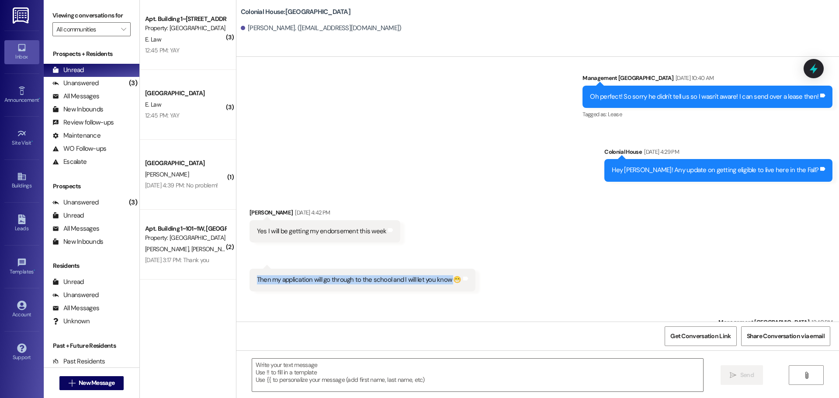
copy div "Then my application will go through to the school and I will let you know"
click at [93, 387] on span "New Message" at bounding box center [97, 382] width 36 height 9
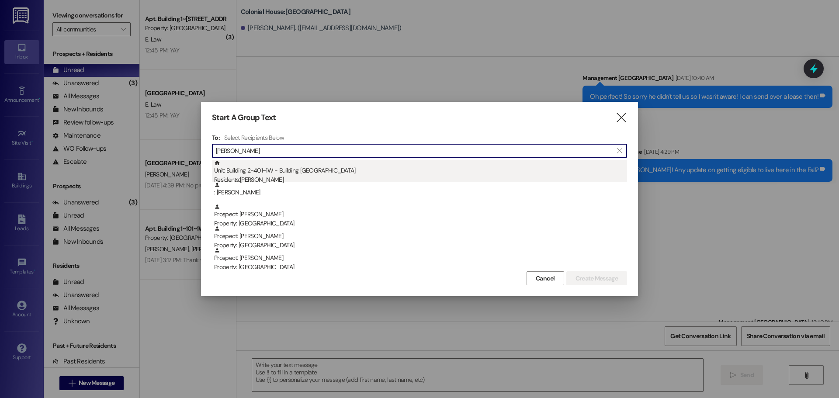
type input "robert"
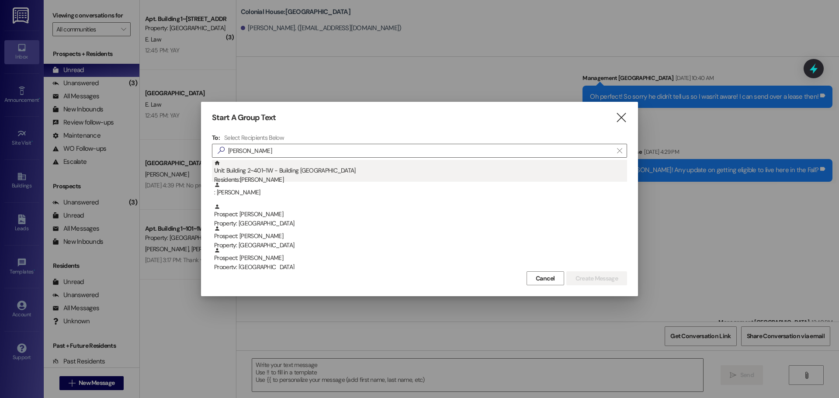
click at [315, 166] on div "Unit: Building 2~401~1W - Building 2 Colonial House Residents: Robert Timm" at bounding box center [420, 172] width 413 height 25
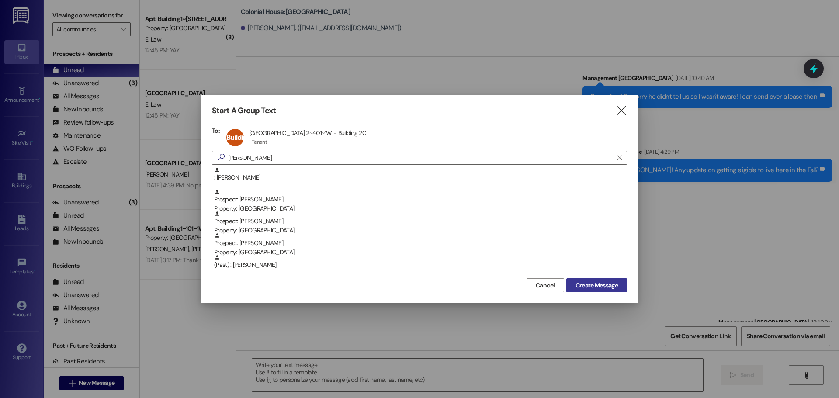
click at [594, 284] on span "Create Message" at bounding box center [596, 285] width 42 height 9
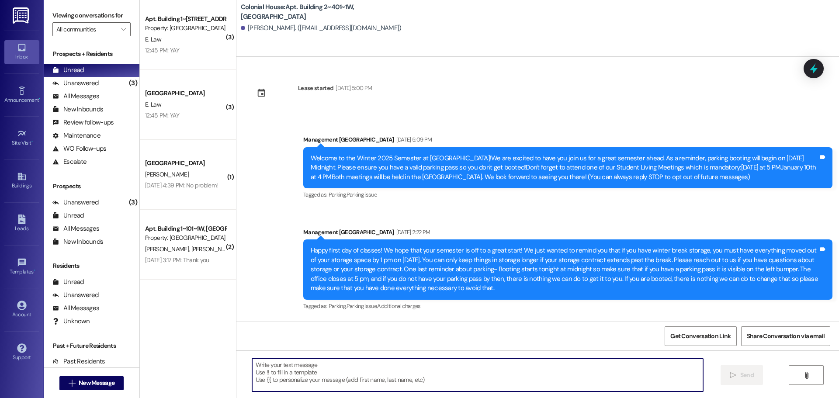
click at [281, 374] on textarea at bounding box center [477, 375] width 451 height 33
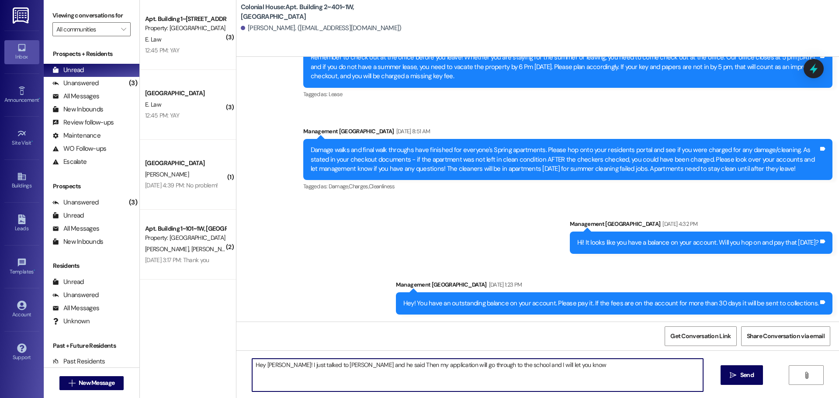
click at [353, 363] on textarea "Hey Rob! I just talked to Dylan and he said Then my application will go through…" at bounding box center [477, 375] width 451 height 33
click at [356, 366] on textarea "Hey Rob! I just talked to Dylan and he said I just got my ecclesiasticle Then m…" at bounding box center [477, 375] width 451 height 33
click at [355, 366] on textarea "Hey Rob! I just talked to Dylan and he said I just got my ecclesiasticle Then m…" at bounding box center [477, 375] width 451 height 33
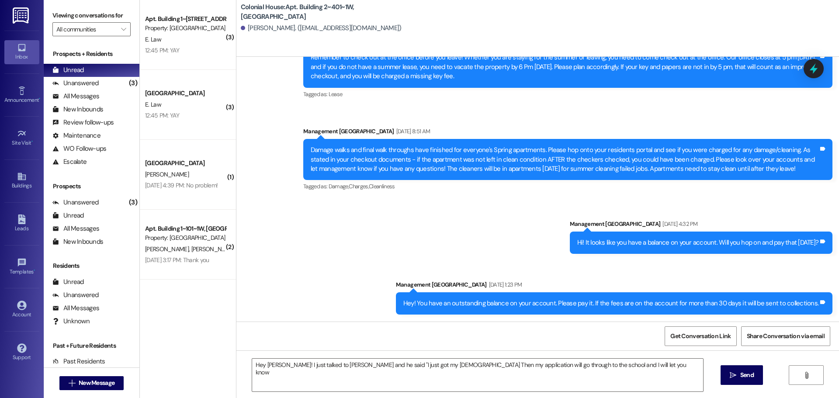
drag, startPoint x: 404, startPoint y: 367, endPoint x: 460, endPoint y: 197, distance: 178.9
click at [460, 197] on div "Announcement, sent via SMS Management Colonial House Jul 28, 2025 at 8:51 AM Da…" at bounding box center [568, 160] width 542 height 80
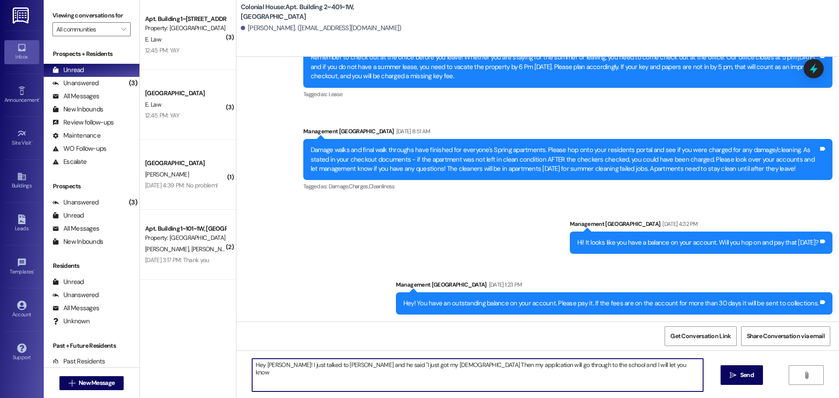
drag, startPoint x: 409, startPoint y: 367, endPoint x: 444, endPoint y: 284, distance: 89.9
click at [609, 364] on textarea "Hey Rob! I just talked to Dylan and he said "I just got my ecclesiastical Then …" at bounding box center [477, 375] width 451 height 33
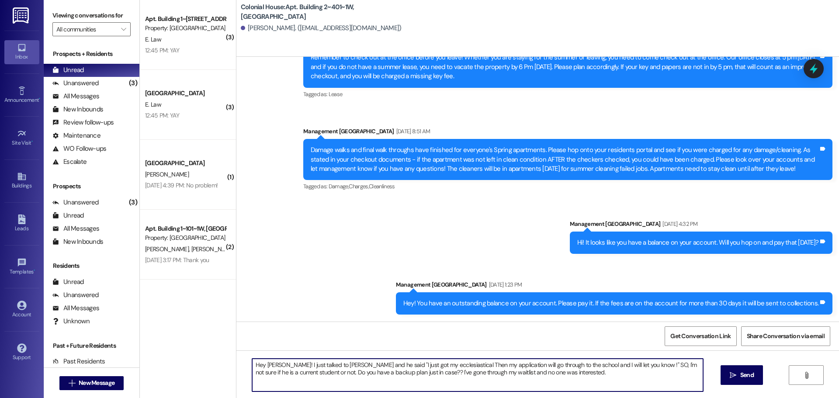
click at [460, 366] on textarea "Hey [PERSON_NAME]! I just talked to [PERSON_NAME] and he said "I just got my ec…" at bounding box center [477, 375] width 451 height 33
type textarea "Hey [PERSON_NAME]! I just talked to [PERSON_NAME] and he said "I just got my ec…"
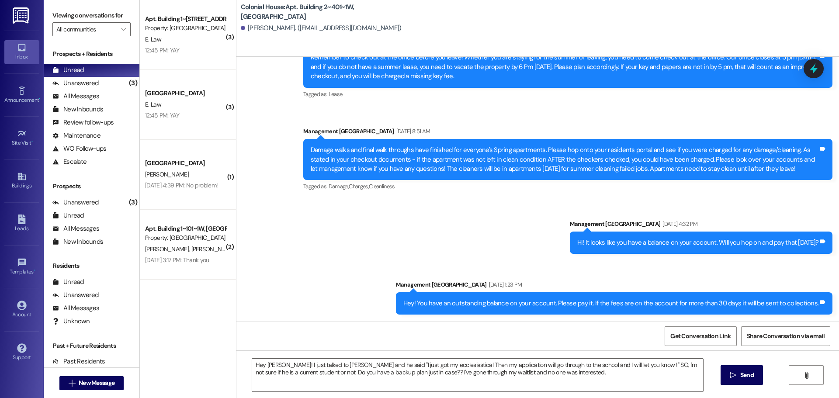
drag, startPoint x: 745, startPoint y: 379, endPoint x: 522, endPoint y: 357, distance: 223.9
click at [745, 379] on span "Send" at bounding box center [747, 374] width 14 height 9
click at [94, 380] on span "New Message" at bounding box center [97, 382] width 36 height 9
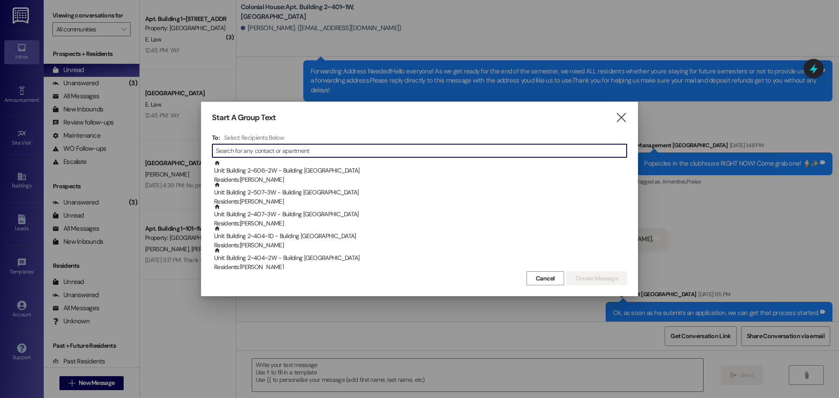
scroll to position [9718, 0]
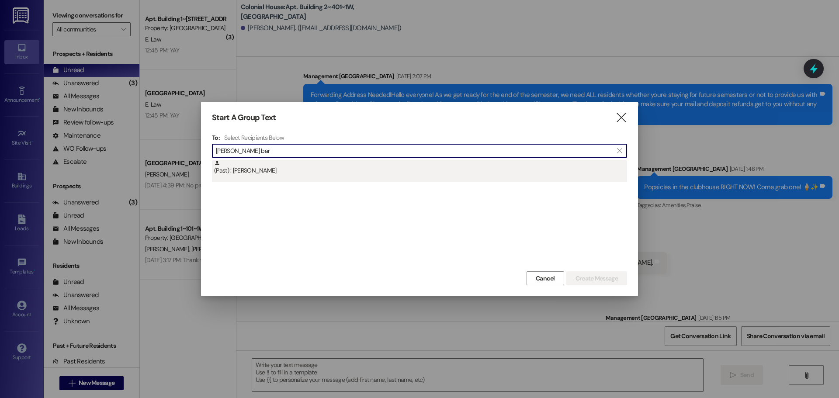
type input "logan bar"
click at [277, 172] on div "(Past) : Logan Barnette" at bounding box center [420, 167] width 413 height 15
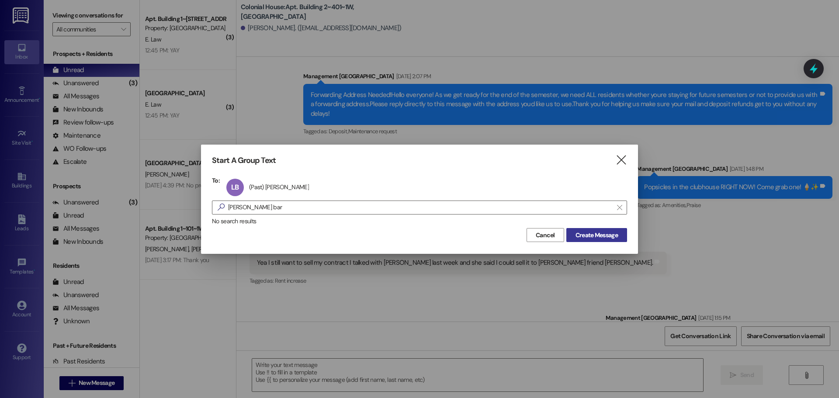
click at [605, 240] on button "Create Message" at bounding box center [596, 235] width 61 height 14
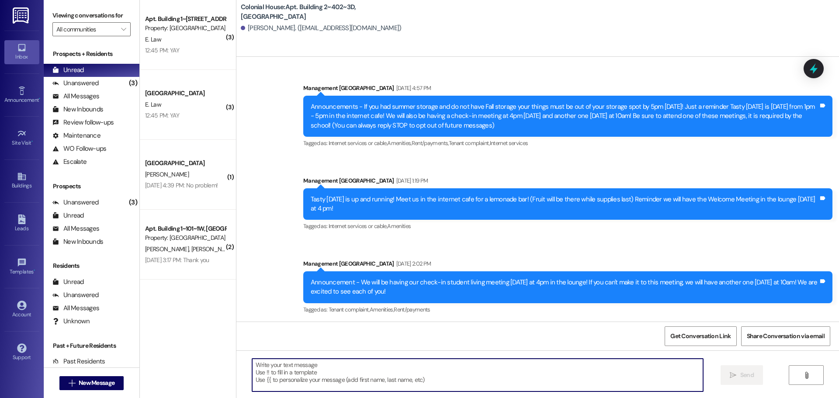
scroll to position [18318, 0]
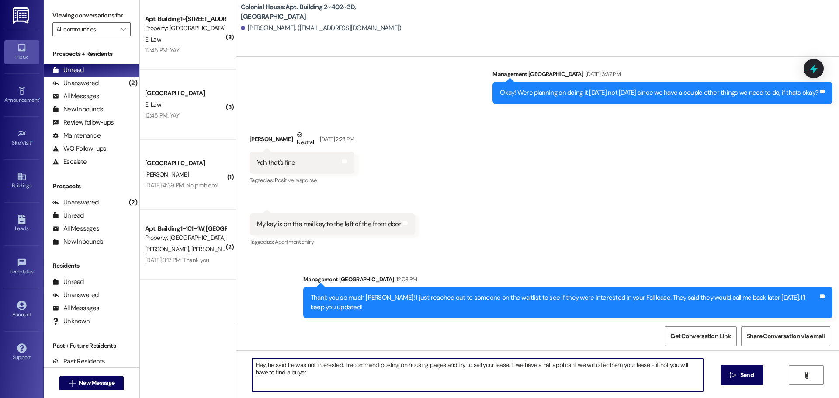
click at [315, 374] on textarea "Hey, he said he was not interested. I recommend posting on housing pages and tr…" at bounding box center [477, 375] width 451 height 33
type textarea "Hey, he said he was not interested. I recommend posting on housing pages and tr…"
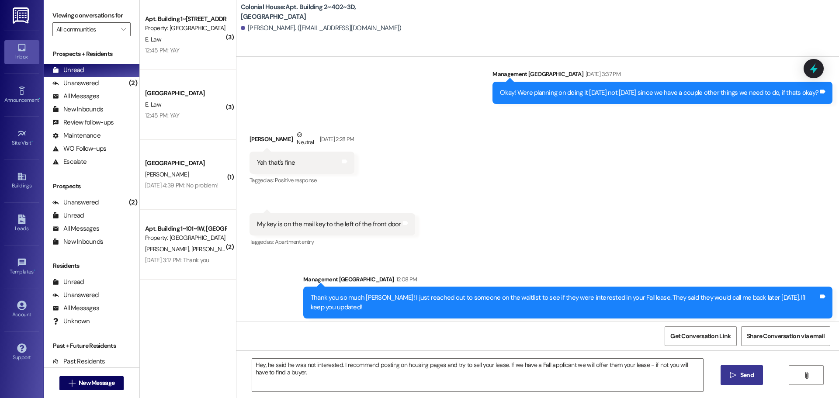
click at [730, 375] on icon "" at bounding box center [733, 375] width 7 height 7
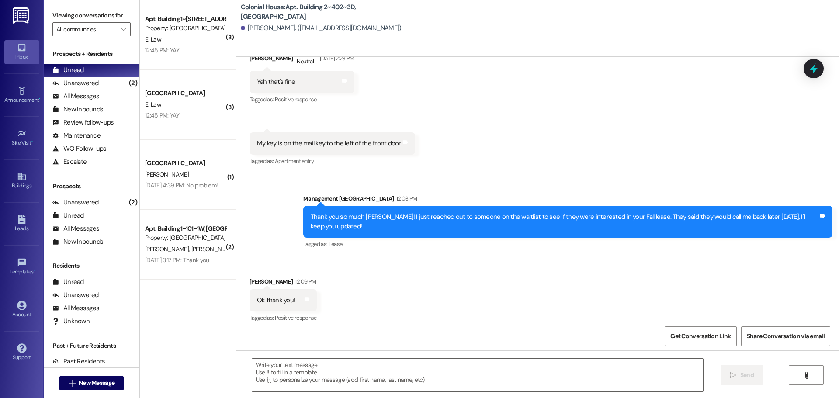
click at [543, 83] on div "Received via SMS Logan Barnette Neutral Aug 09, 2025 at 2:28 PM Yah that's fine…" at bounding box center [537, 102] width 602 height 145
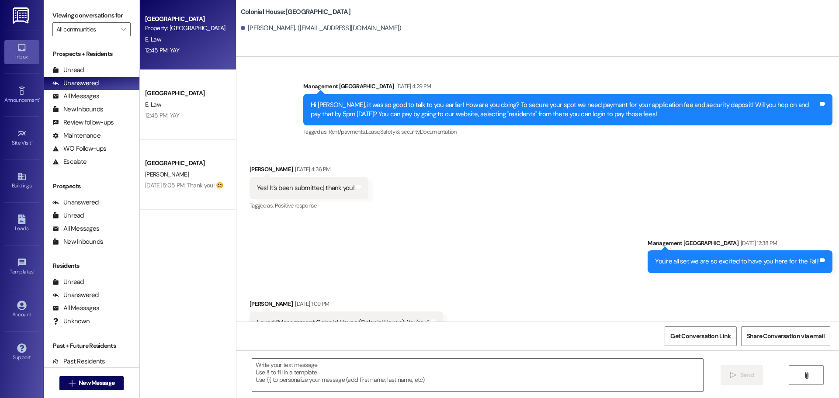
scroll to position [1345, 0]
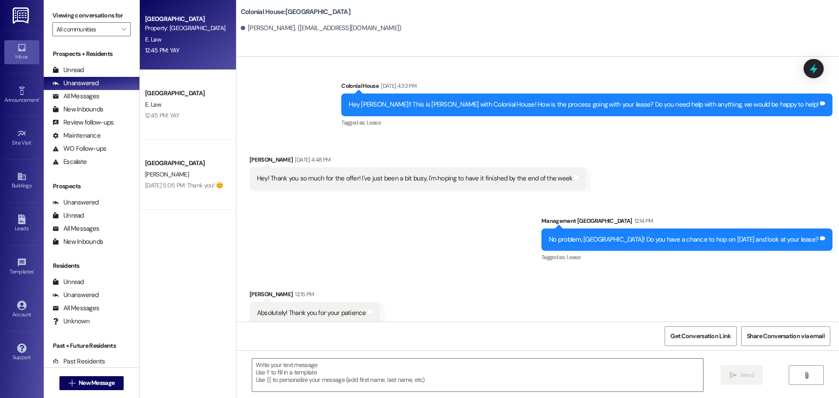
click at [166, 51] on div "12:45 PM: YAY 12:45 PM: YAY" at bounding box center [162, 50] width 34 height 8
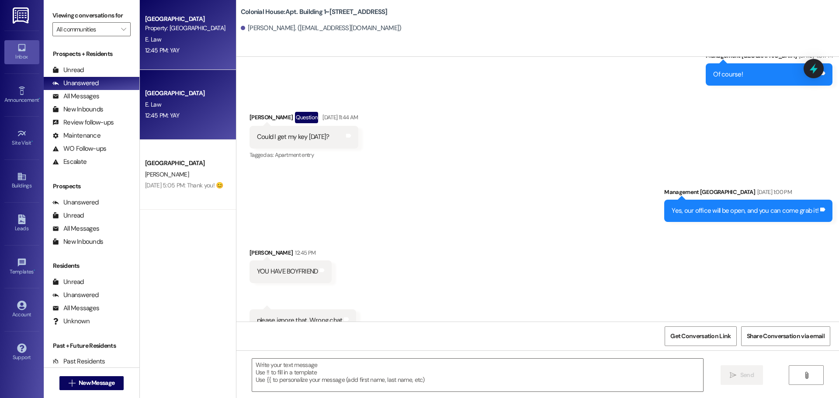
scroll to position [27551, 0]
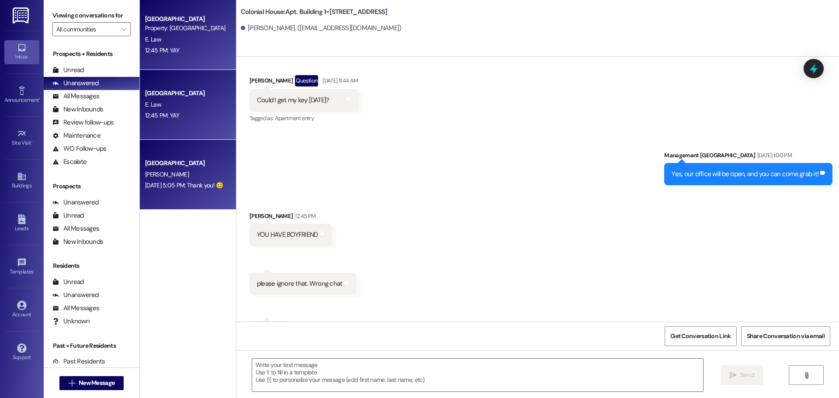
click at [170, 190] on div "Aug 06, 2025 at 5:05 PM: Thank you! 😊 Aug 06, 2025 at 5:05 PM: Thank you! 😊" at bounding box center [185, 185] width 83 height 11
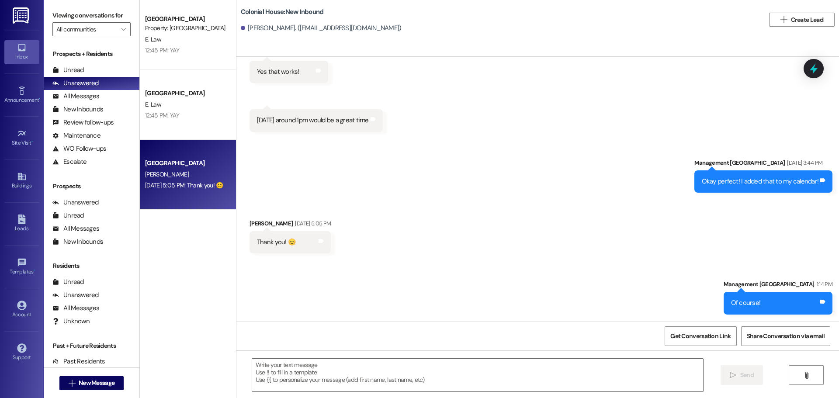
scroll to position [17019, 0]
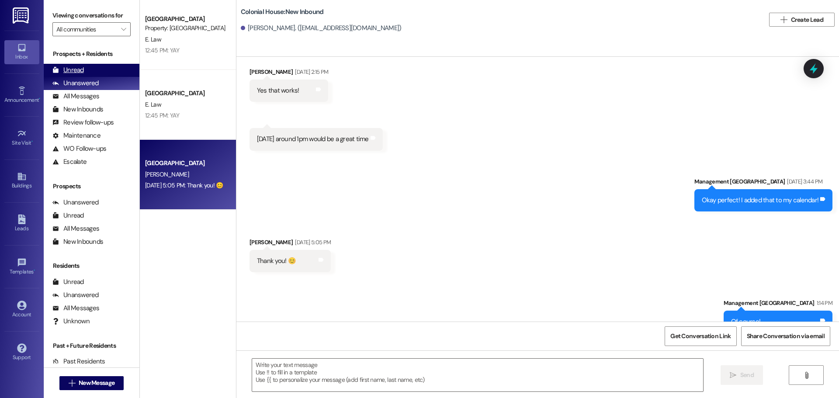
click at [87, 72] on div "Unread (0)" at bounding box center [92, 70] width 96 height 13
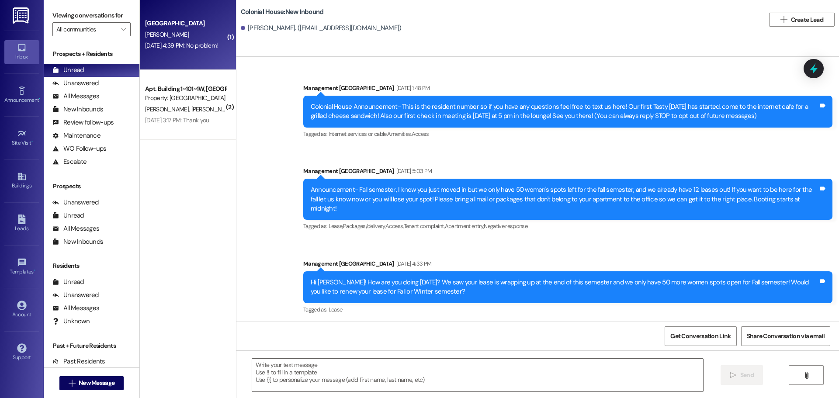
scroll to position [16957, 0]
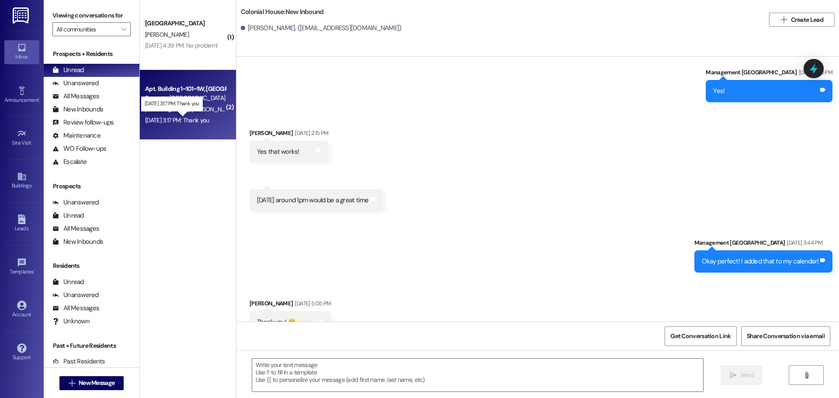
click at [202, 120] on div "Aug 08, 2025 at 3:17 PM: Thank you Aug 08, 2025 at 3:17 PM: Thank you" at bounding box center [177, 120] width 64 height 8
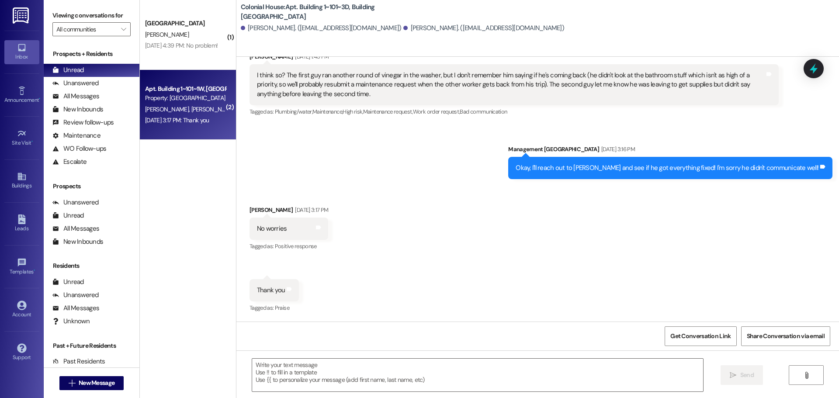
scroll to position [1443, 0]
click at [278, 365] on textarea at bounding box center [477, 375] width 451 height 33
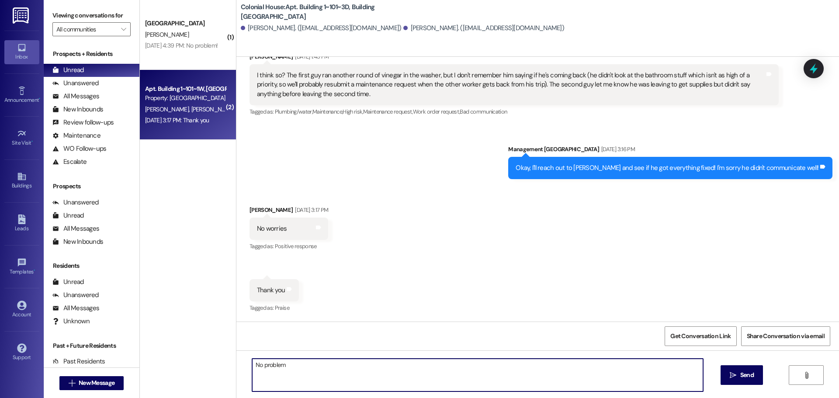
type textarea "No problem!"
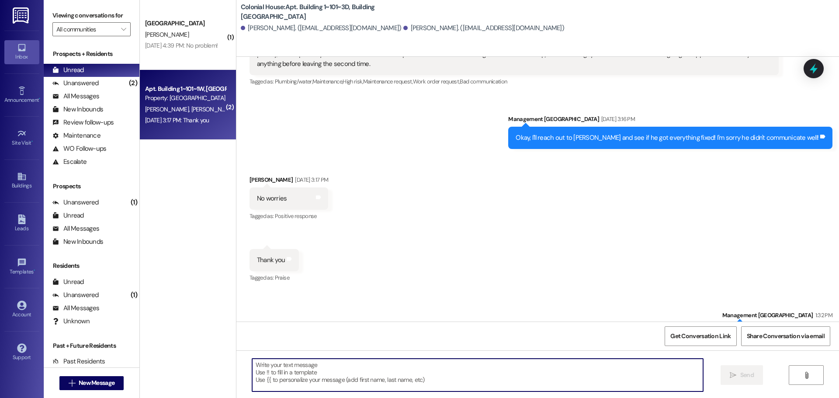
scroll to position [1504, 0]
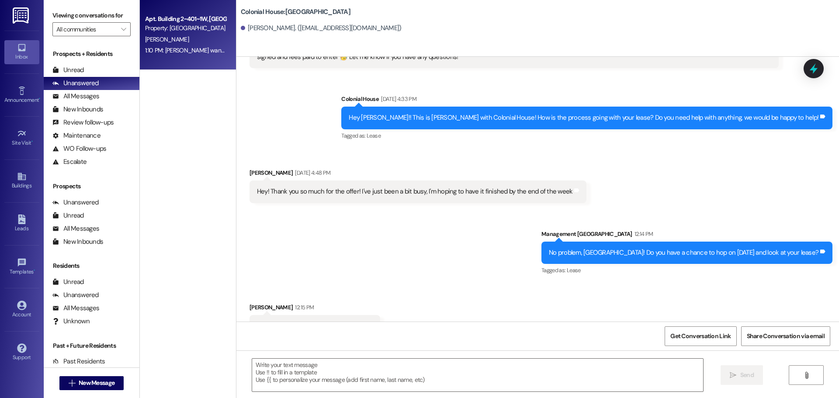
scroll to position [1345, 0]
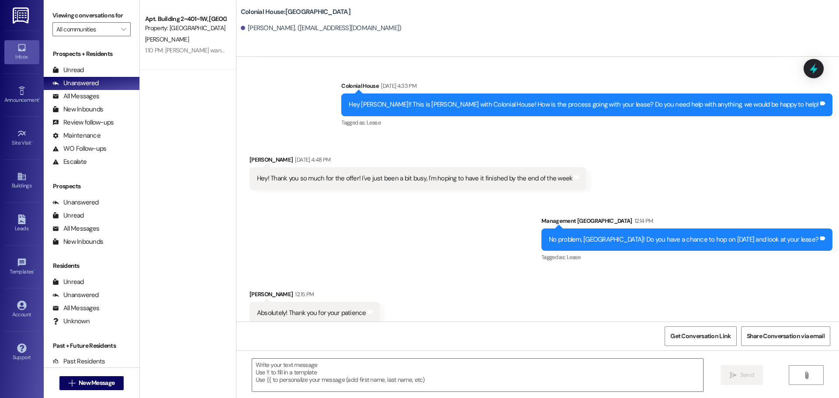
click at [175, 49] on div "1:10 PM: [PERSON_NAME] wants to know if I can cancel it 1:10 PM: Maurenalinn wa…" at bounding box center [216, 50] width 143 height 8
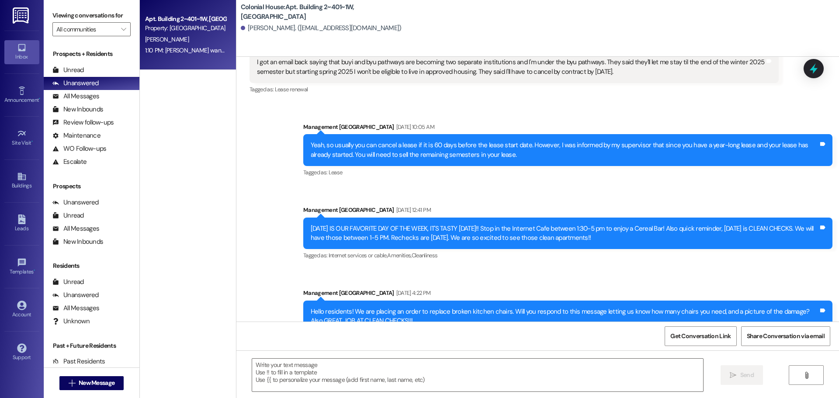
scroll to position [10800, 0]
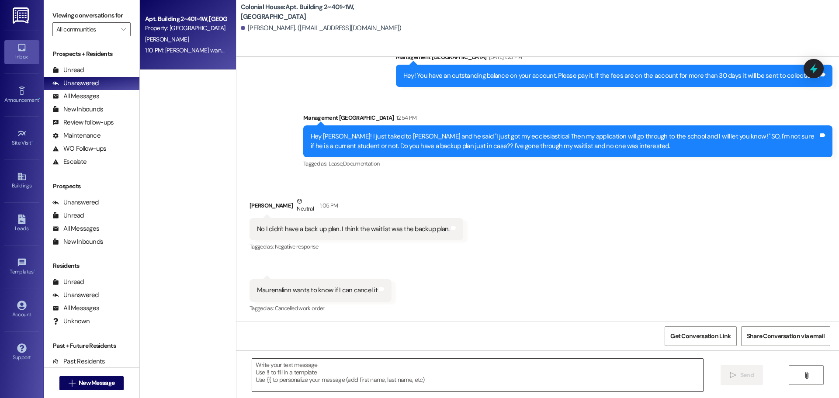
click at [280, 378] on textarea at bounding box center [477, 375] width 451 height 33
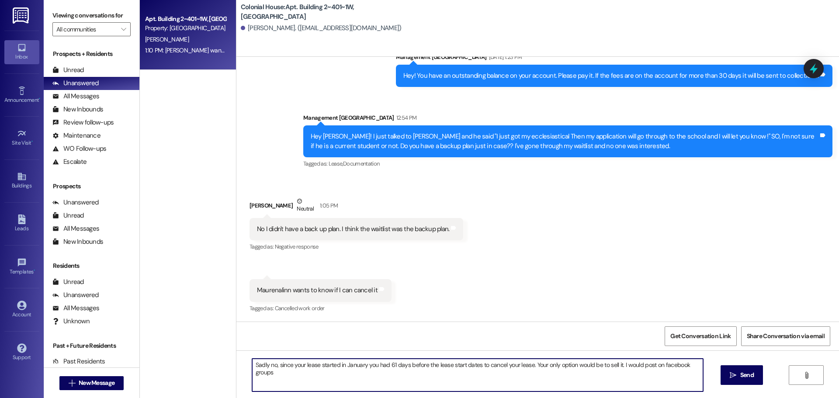
type textarea "Sadly no, since your lease started in January you had 61 days before the lease …"
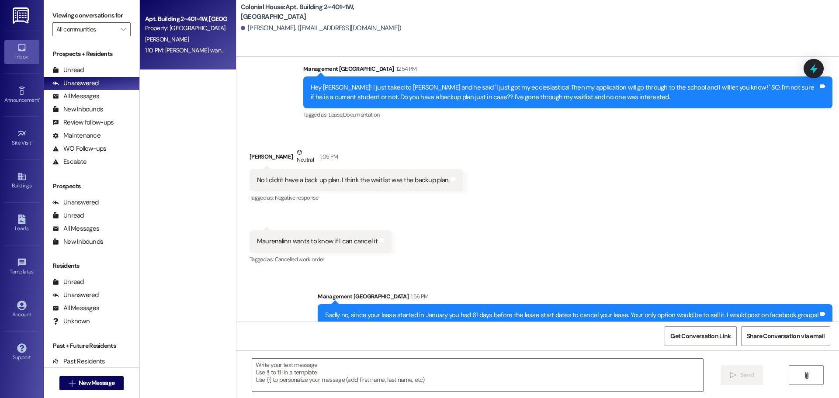
scroll to position [10860, 0]
